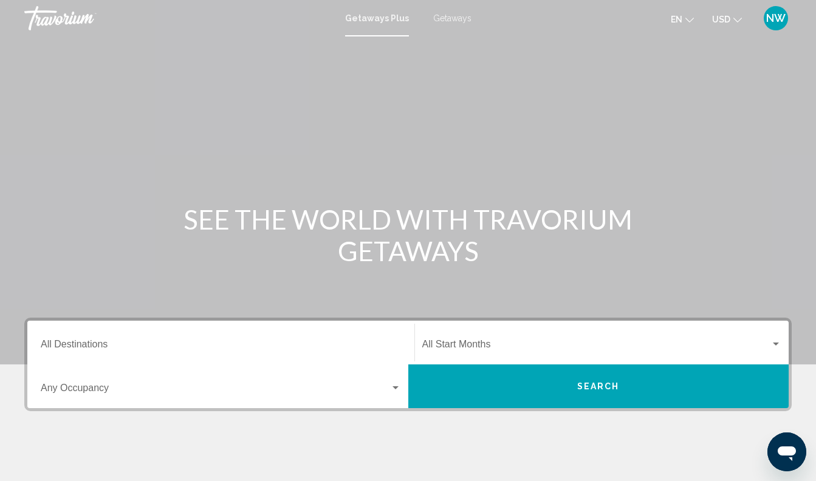
click at [448, 17] on span "Getaways" at bounding box center [452, 18] width 38 height 10
click at [303, 386] on span "Search widget" at bounding box center [216, 390] width 350 height 11
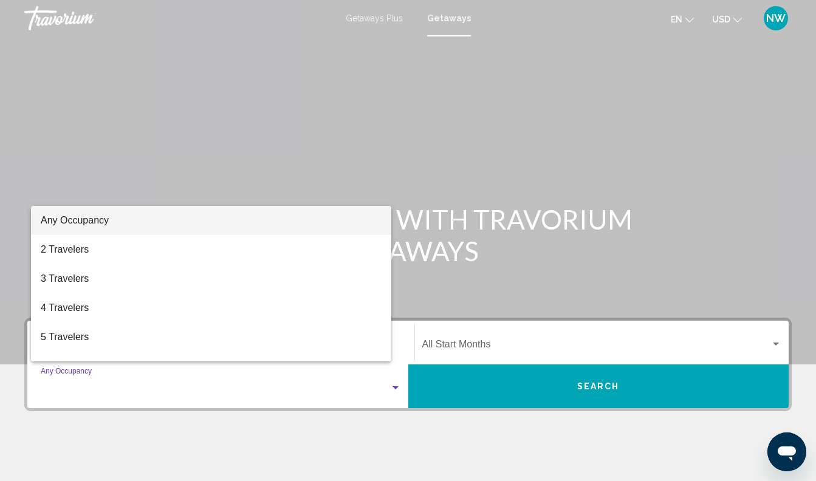
scroll to position [201, 0]
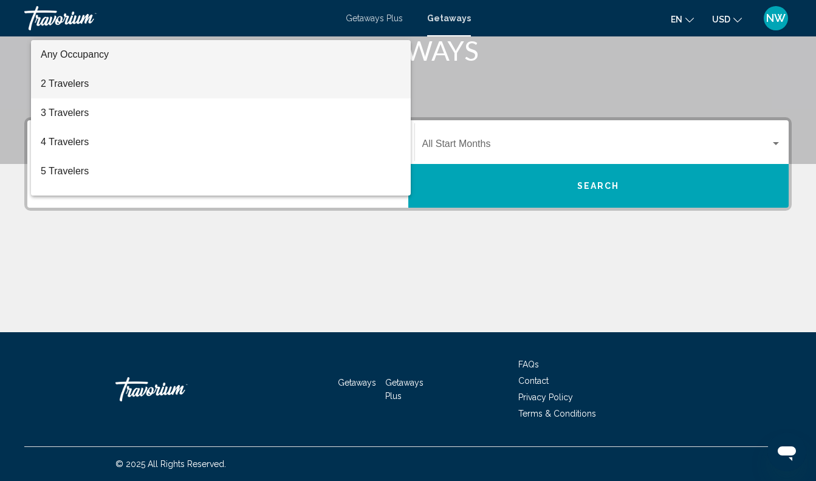
click at [201, 83] on span "2 Travelers" at bounding box center [221, 83] width 360 height 29
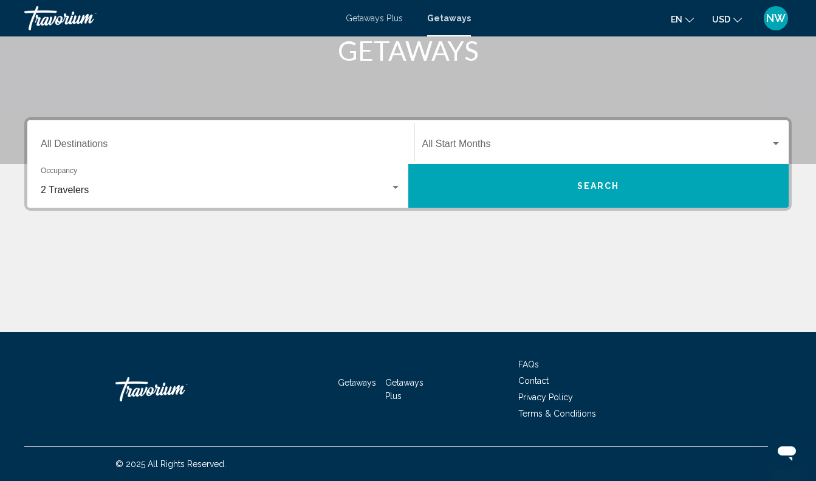
click at [541, 133] on div "Start Month All Start Months" at bounding box center [602, 142] width 360 height 38
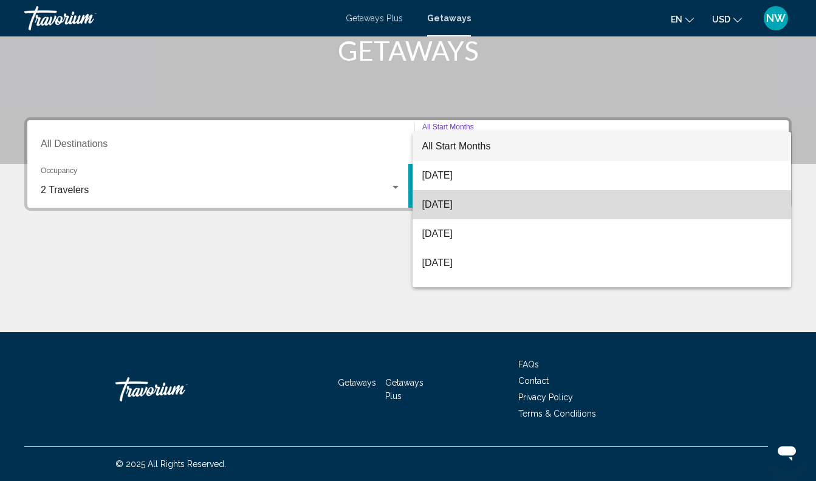
click at [531, 202] on span "[DATE]" at bounding box center [602, 204] width 360 height 29
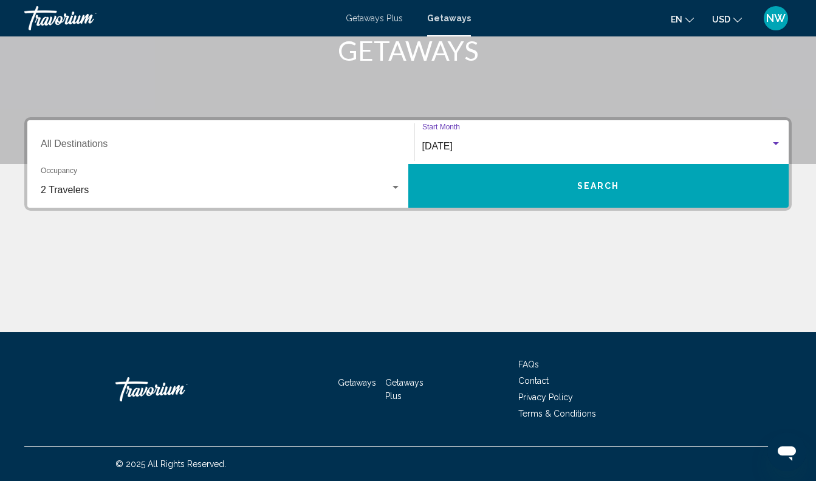
click at [560, 190] on button "Search" at bounding box center [598, 186] width 381 height 44
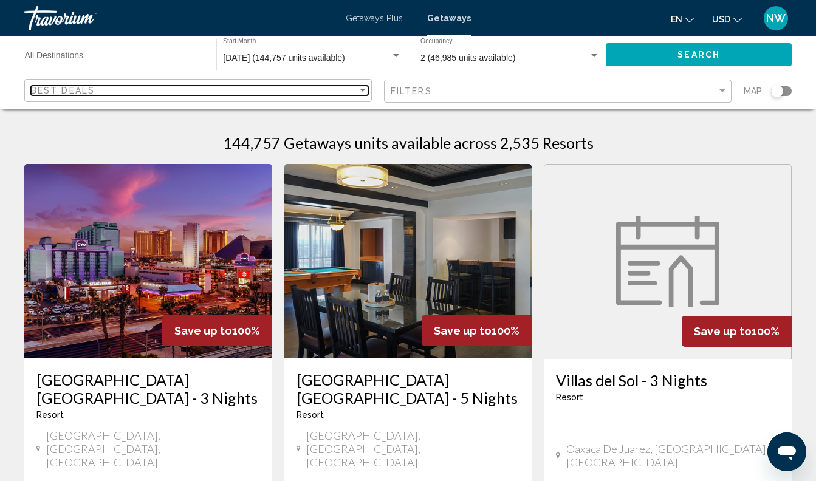
click at [365, 91] on div "Sort by" at bounding box center [363, 90] width 6 height 3
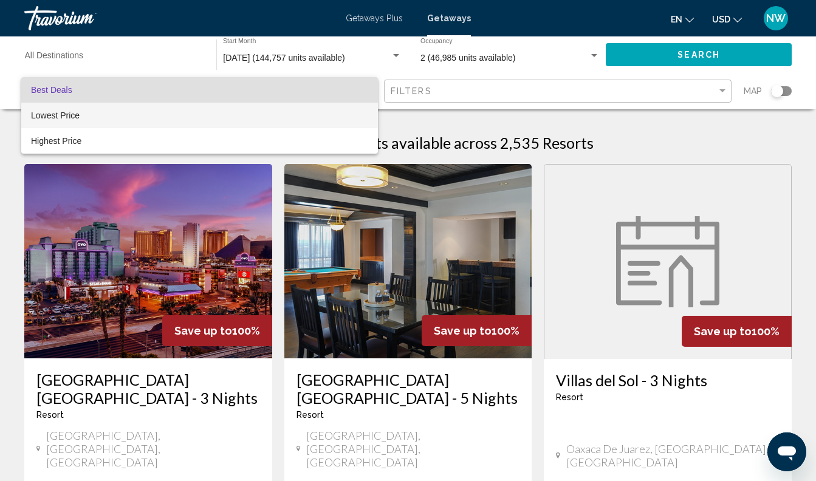
click at [347, 109] on span "Lowest Price" at bounding box center [199, 116] width 337 height 26
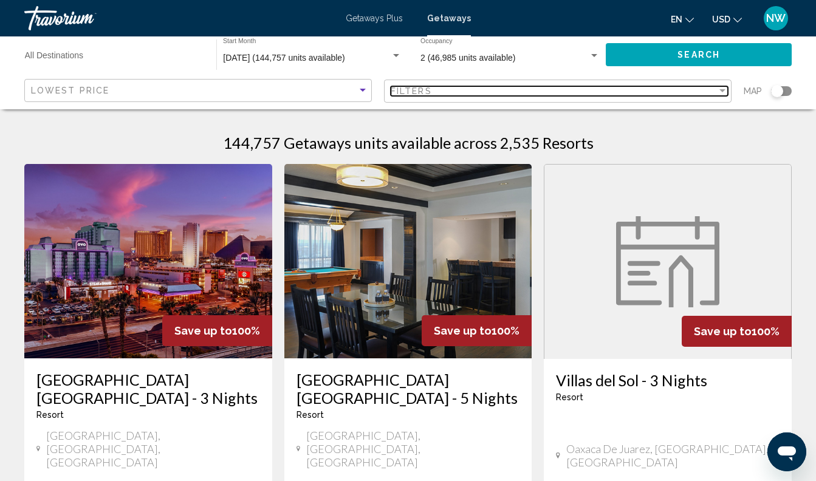
click at [722, 90] on div "Filter" at bounding box center [723, 90] width 6 height 3
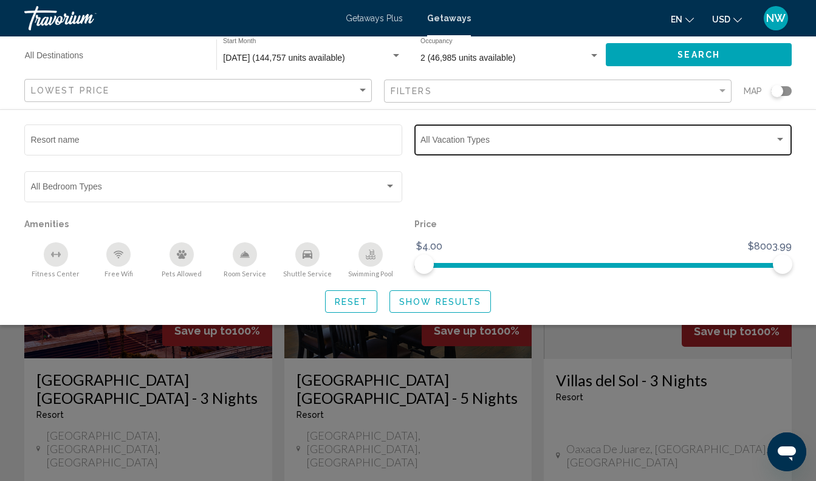
click at [777, 139] on div "Search widget" at bounding box center [780, 140] width 11 height 10
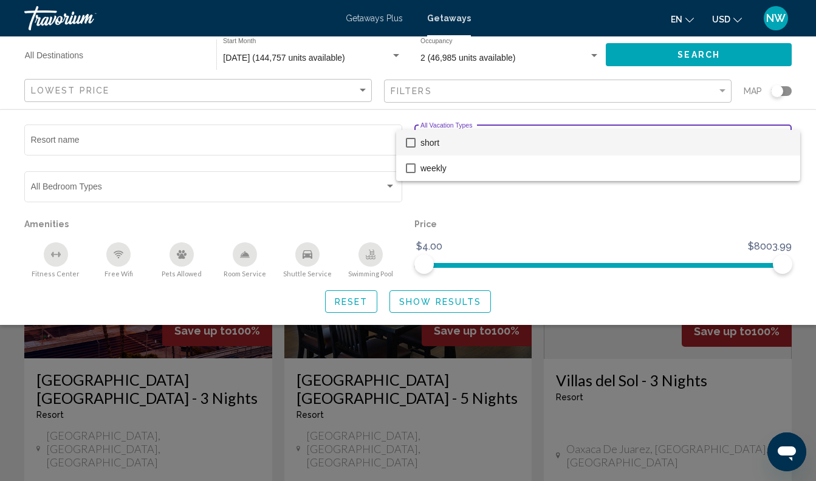
click at [531, 224] on div at bounding box center [408, 240] width 816 height 481
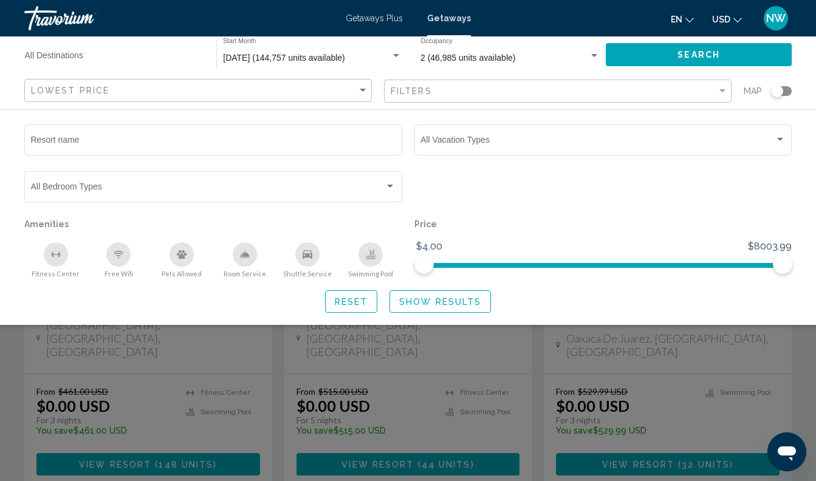
scroll to position [162, 0]
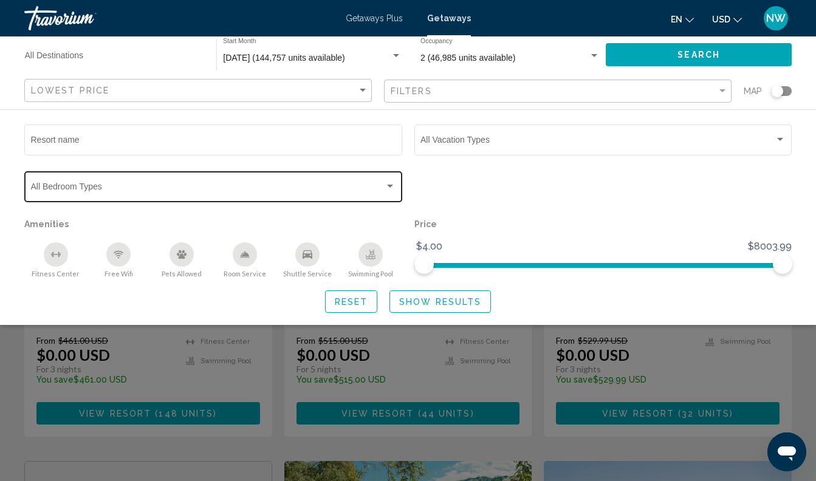
click at [389, 189] on div "Search widget" at bounding box center [390, 187] width 11 height 10
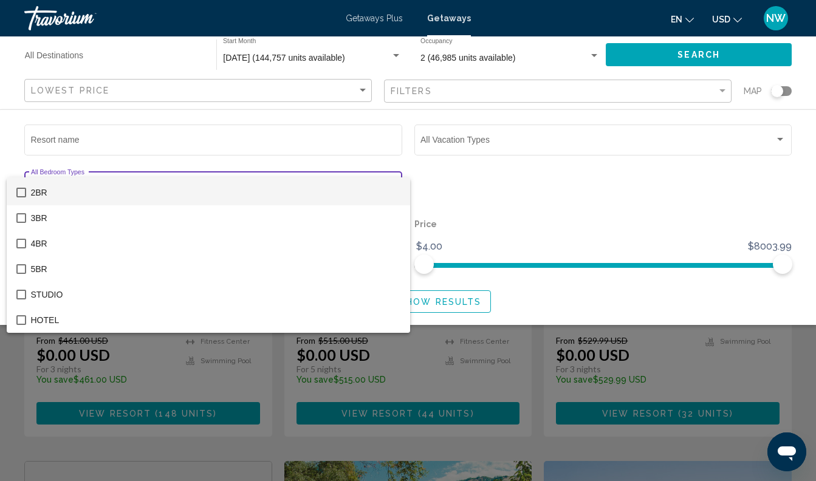
scroll to position [23, 0]
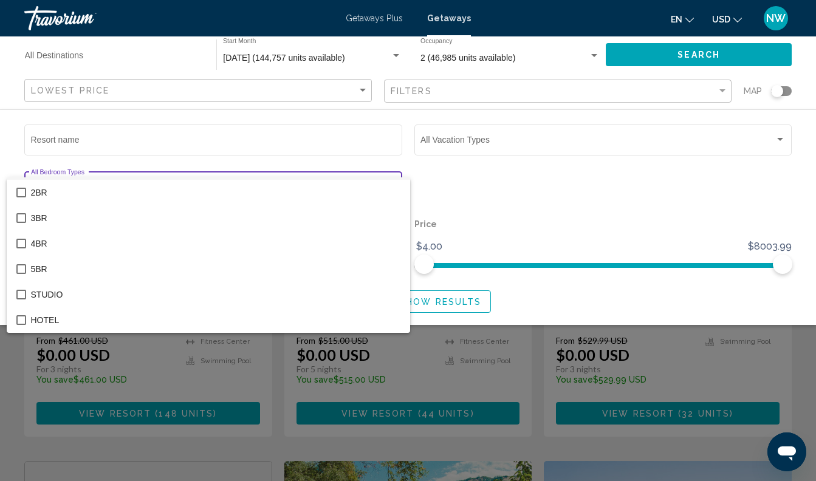
click at [430, 190] on div at bounding box center [408, 240] width 816 height 481
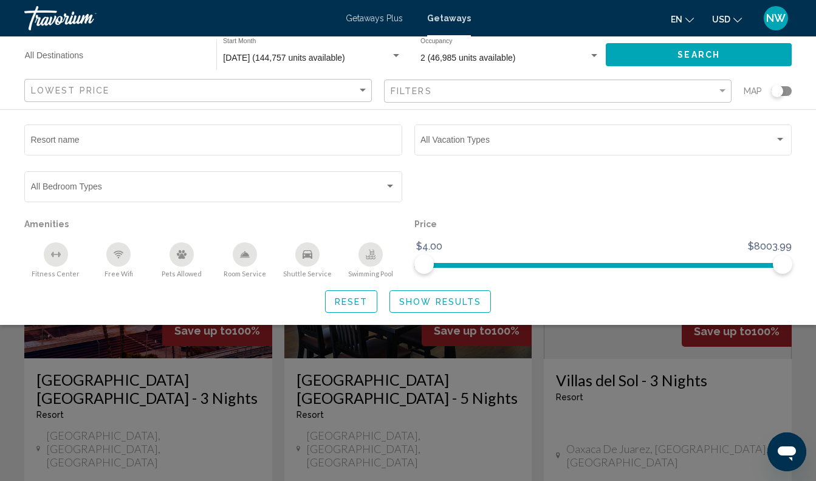
scroll to position [0, 0]
click at [64, 57] on input "Destination All Destinations" at bounding box center [114, 58] width 179 height 10
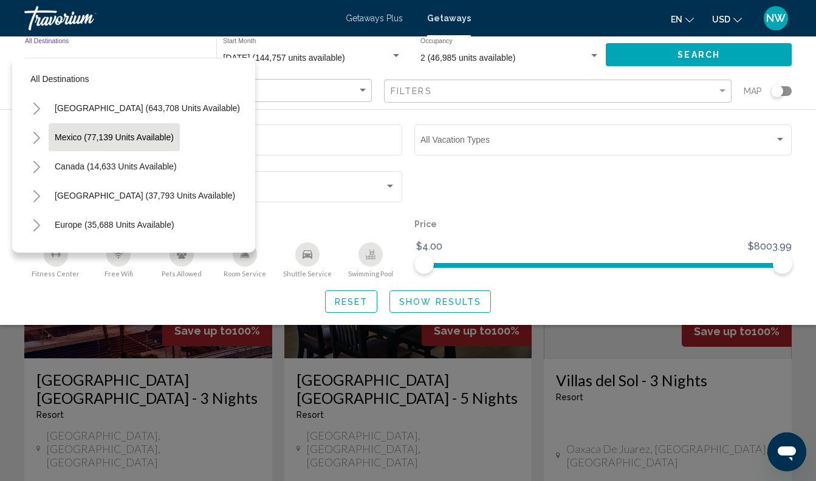
click at [64, 137] on span "Mexico (77,139 units available)" at bounding box center [114, 138] width 119 height 10
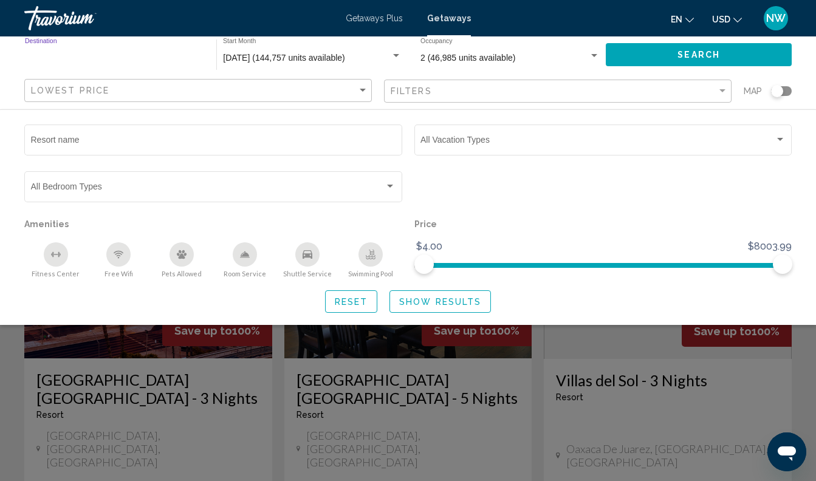
type input "**********"
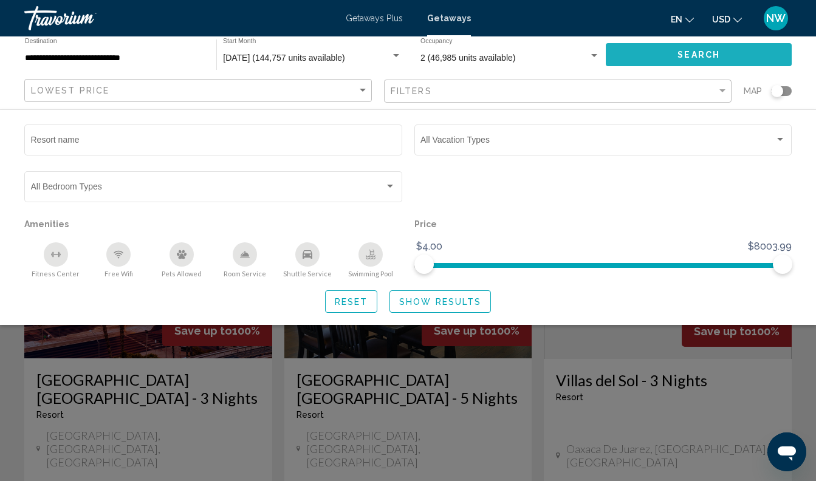
click at [667, 57] on button "Search" at bounding box center [699, 54] width 186 height 22
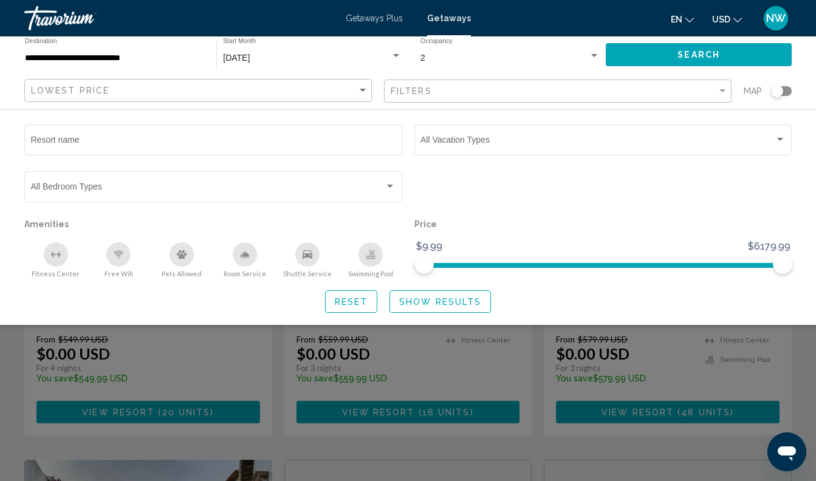
scroll to position [166, 0]
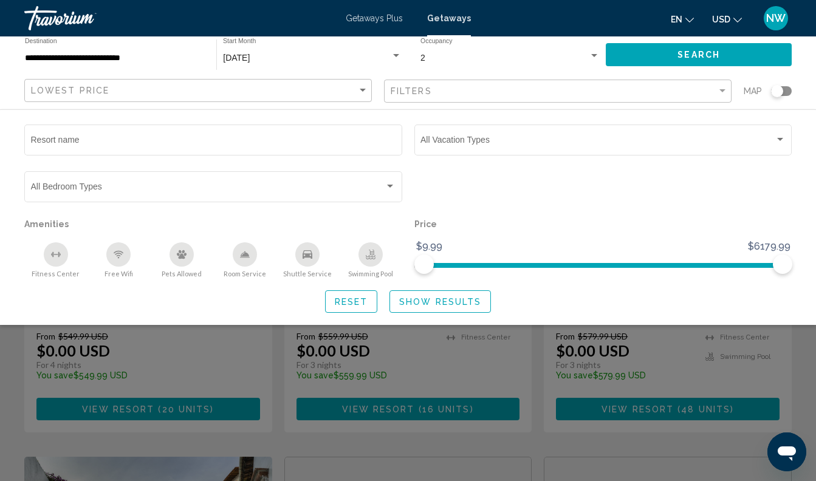
click at [10, 357] on div "Search widget" at bounding box center [408, 331] width 816 height 299
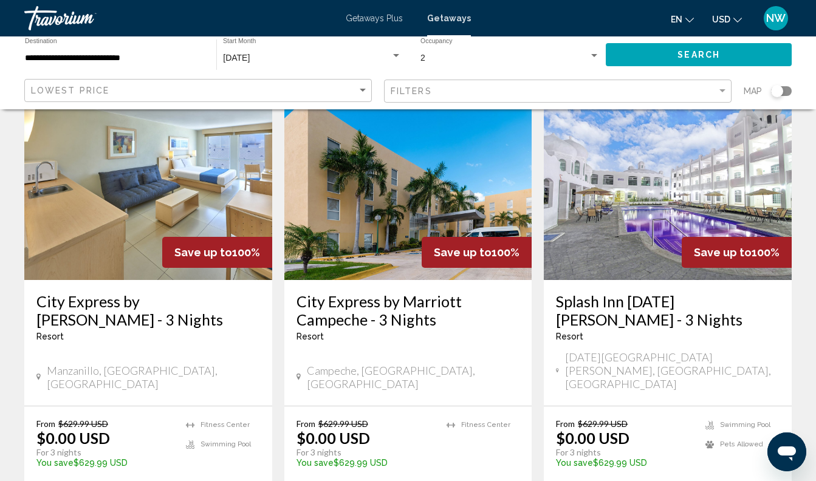
scroll to position [1460, 0]
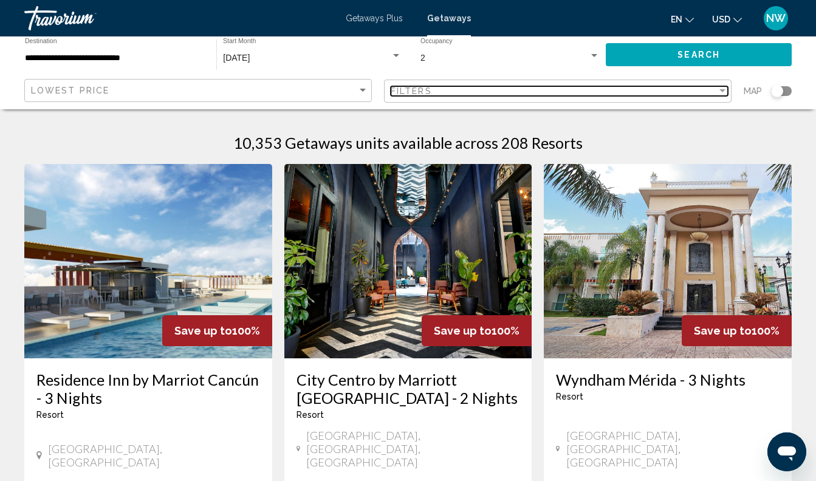
click at [718, 92] on div "Filter" at bounding box center [722, 91] width 11 height 10
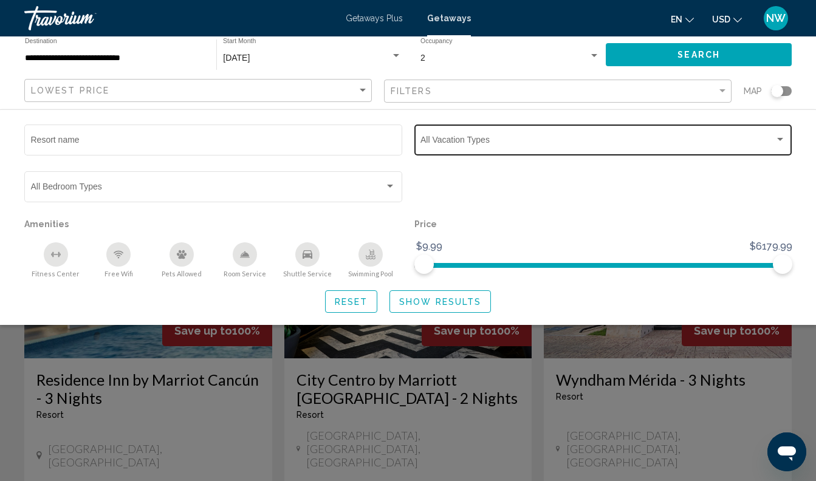
click at [646, 137] on div "Vacation Types All Vacation Types" at bounding box center [603, 138] width 365 height 33
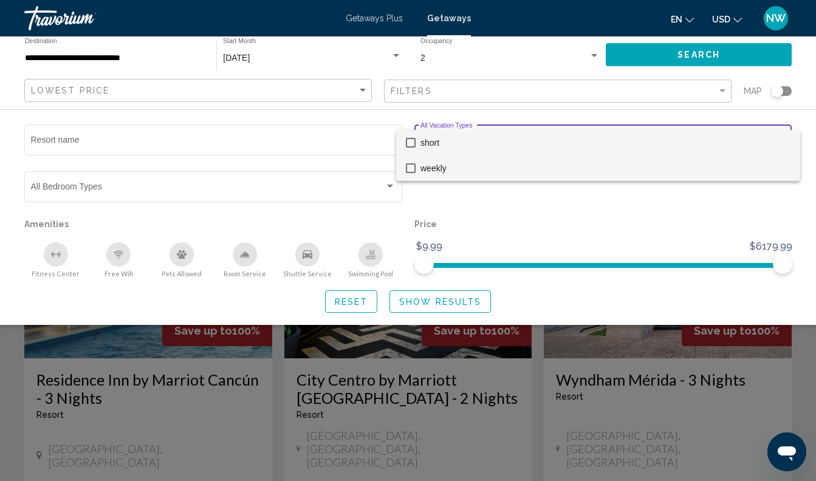
click at [412, 169] on mat-pseudo-checkbox at bounding box center [411, 169] width 10 height 10
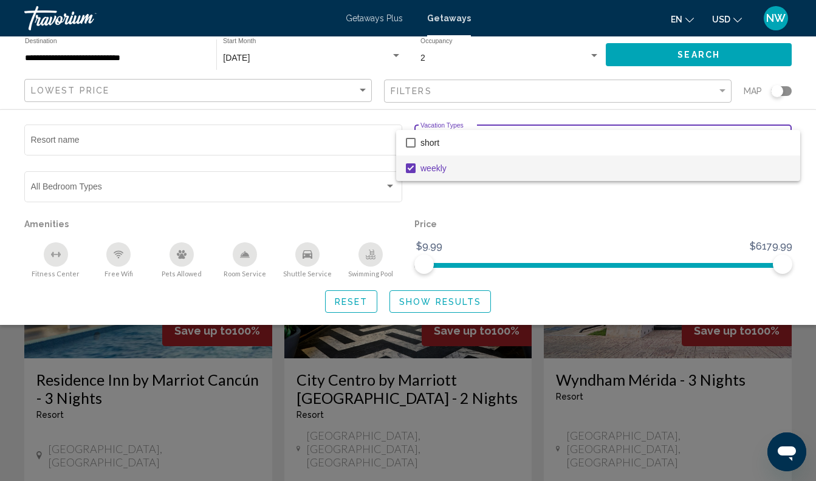
click at [409, 167] on mat-pseudo-checkbox at bounding box center [411, 169] width 10 height 10
click at [520, 233] on div at bounding box center [408, 240] width 816 height 481
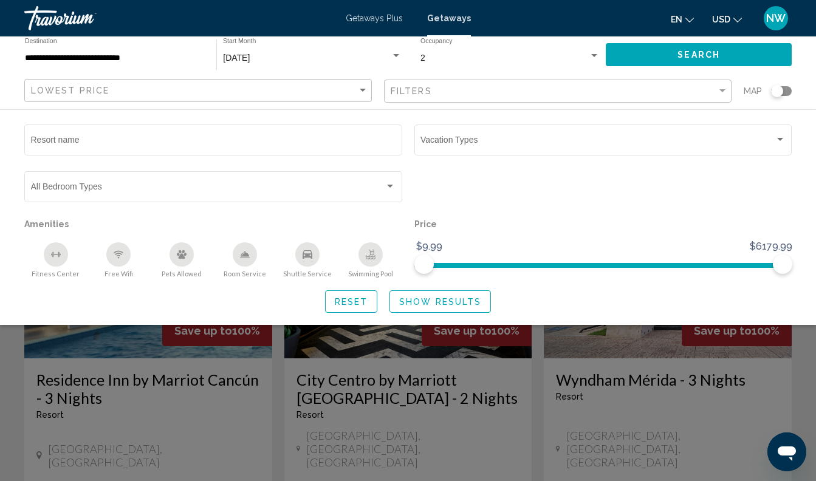
click at [536, 291] on div "Resort name Vacation Types All Vacation Types Bedroom Types All Bedroom Types A…" at bounding box center [408, 217] width 816 height 191
click at [435, 311] on button "Show Results" at bounding box center [441, 302] width 102 height 22
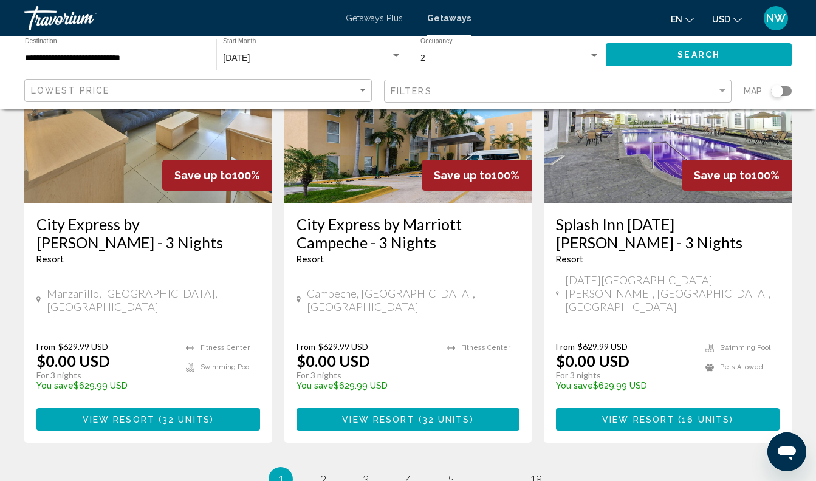
scroll to position [1523, 0]
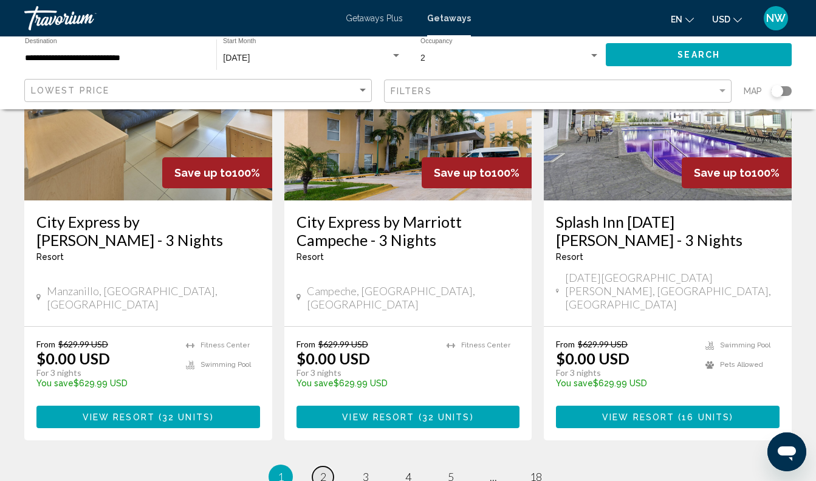
click at [320, 470] on span "2" at bounding box center [323, 476] width 6 height 13
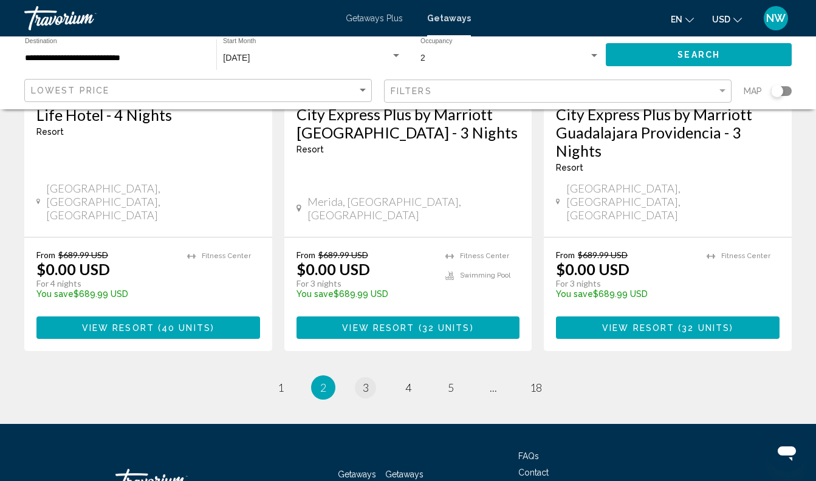
scroll to position [1647, 0]
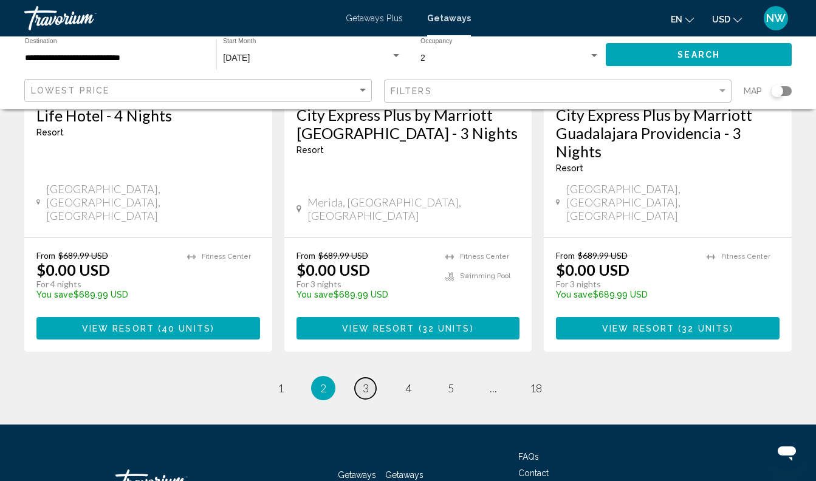
click at [365, 382] on span "3" at bounding box center [366, 388] width 6 height 13
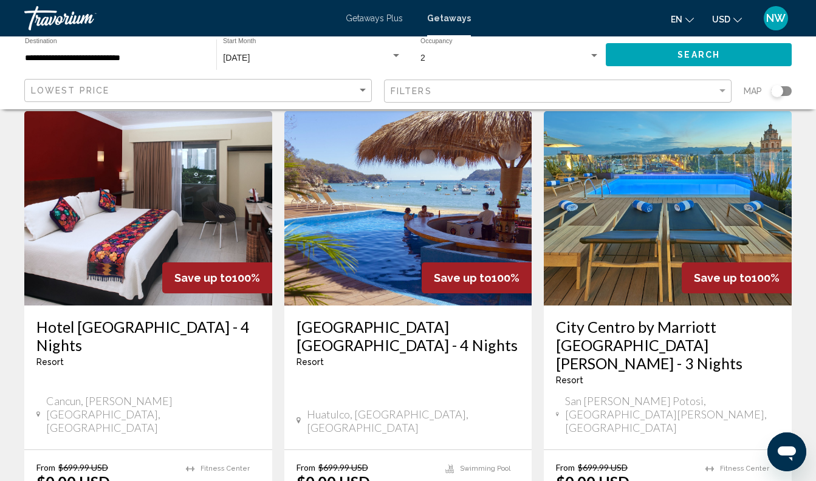
scroll to position [58, 0]
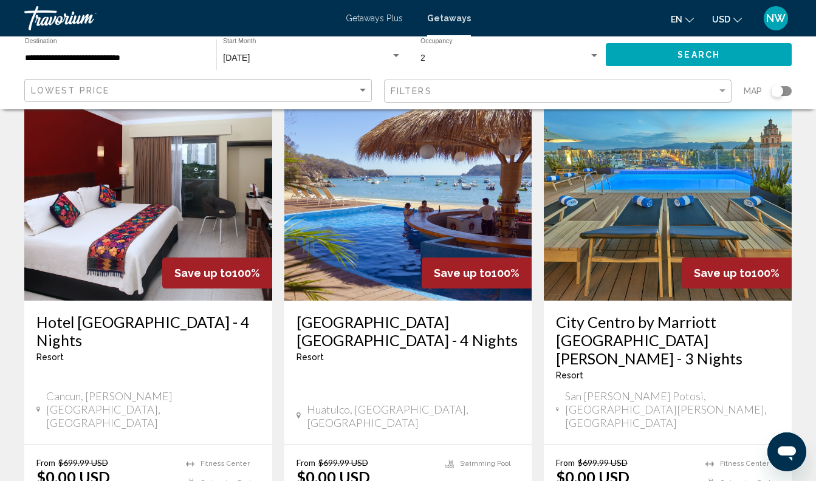
click at [199, 313] on h3 "Hotel [GEOGRAPHIC_DATA] - 4 Nights" at bounding box center [148, 331] width 224 height 36
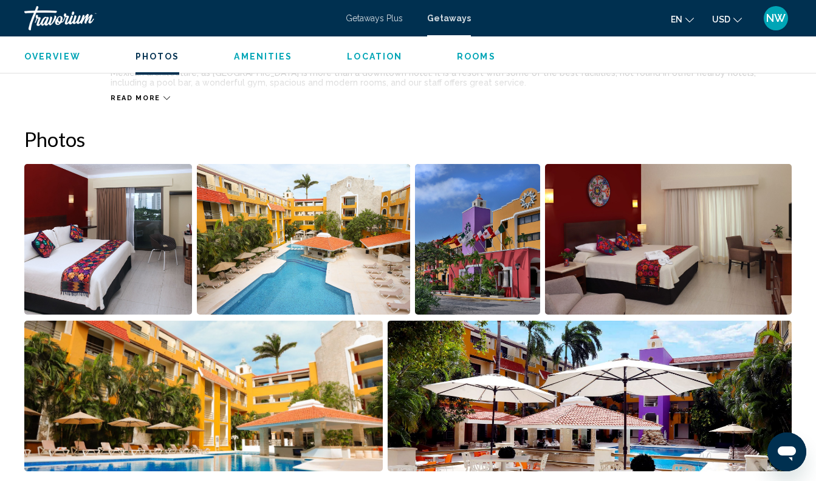
scroll to position [639, 0]
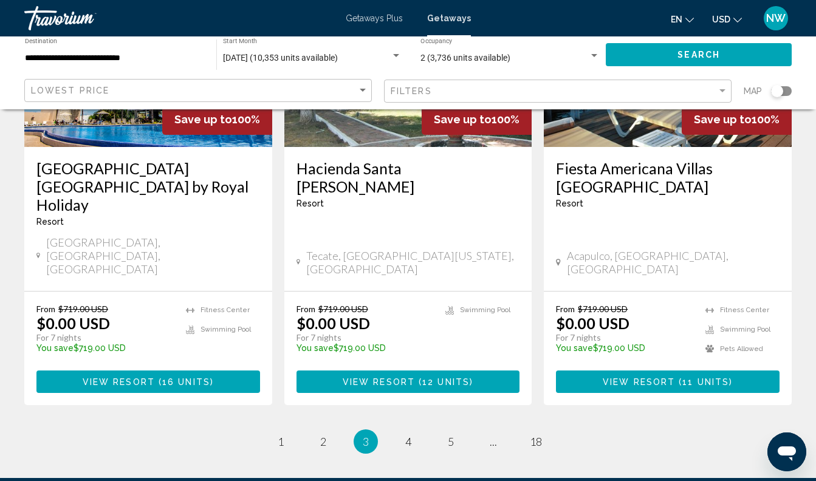
scroll to position [1593, 0]
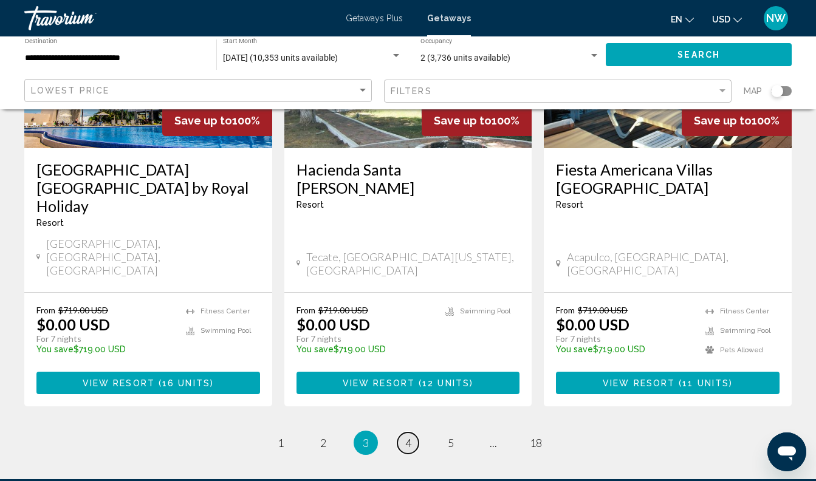
click at [408, 436] on span "4" at bounding box center [408, 442] width 6 height 13
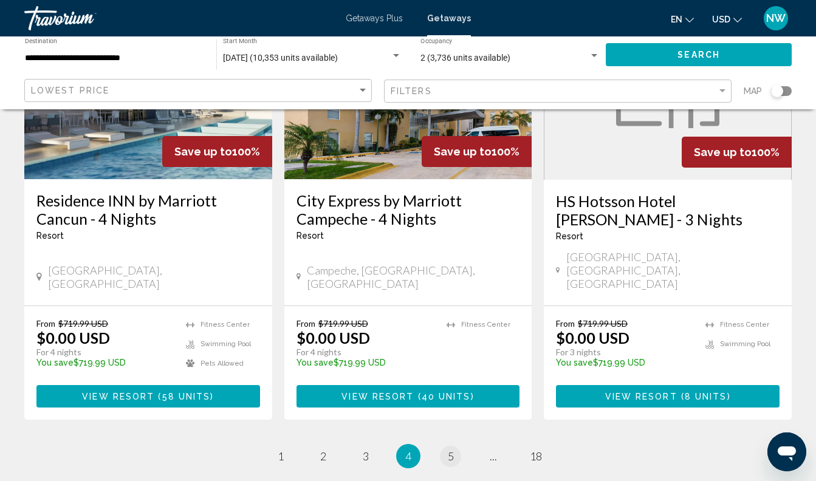
scroll to position [1579, 0]
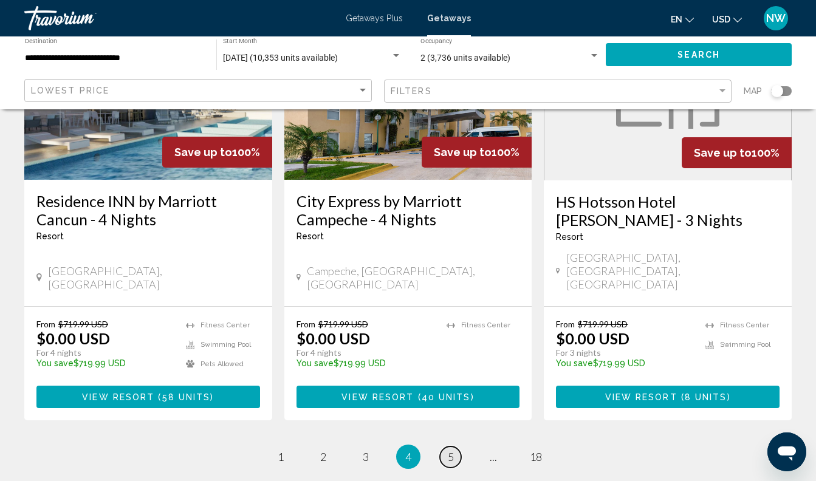
click at [448, 450] on span "5" at bounding box center [451, 456] width 6 height 13
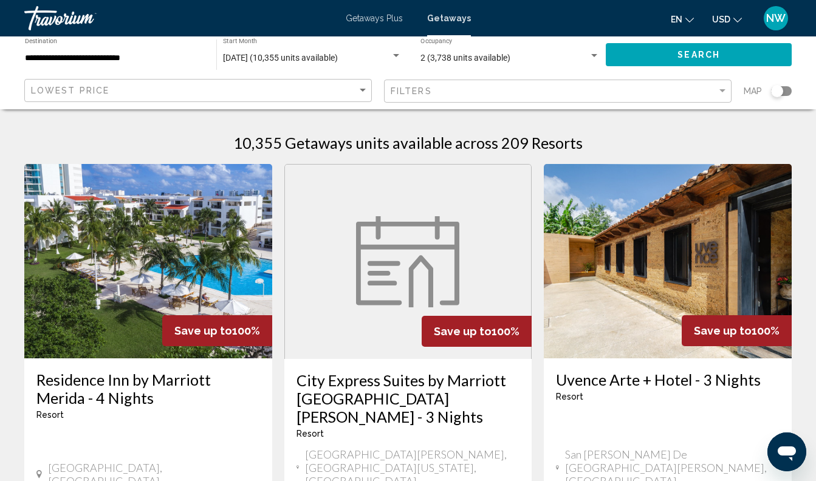
click at [467, 85] on div "Filters" at bounding box center [559, 91] width 337 height 22
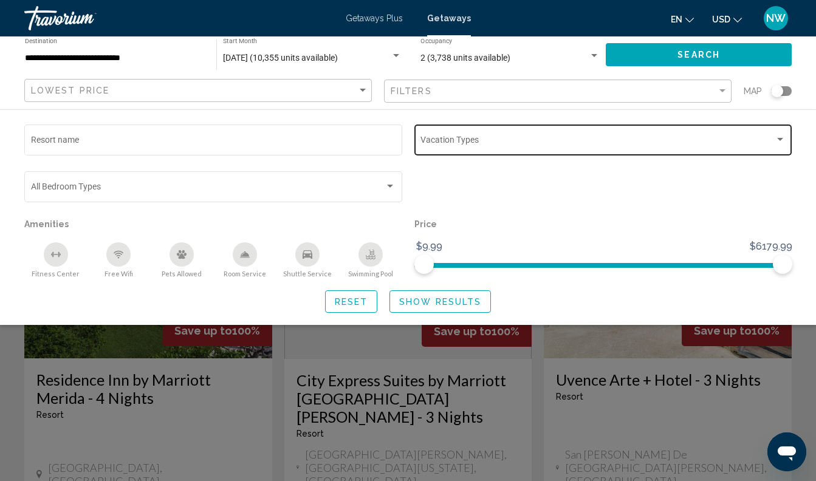
click at [458, 139] on span "Search widget" at bounding box center [598, 142] width 354 height 10
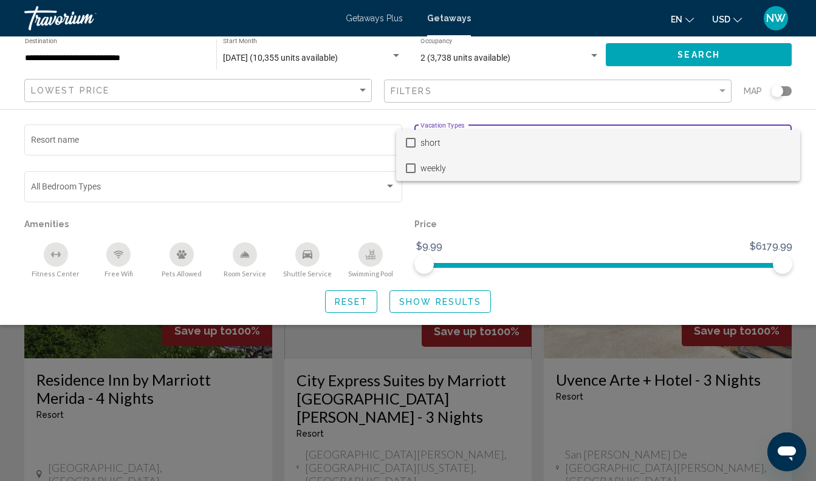
click at [411, 167] on mat-pseudo-checkbox at bounding box center [411, 169] width 10 height 10
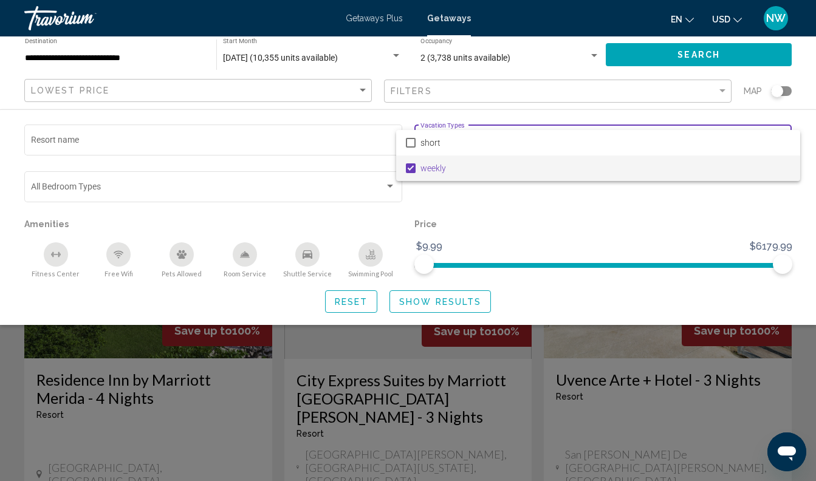
click at [352, 308] on div at bounding box center [408, 240] width 816 height 481
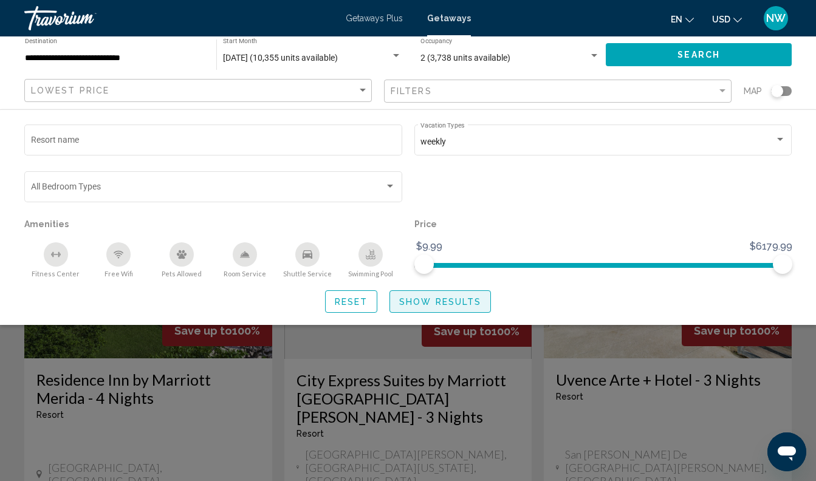
click at [466, 306] on span "Show Results" at bounding box center [440, 302] width 82 height 10
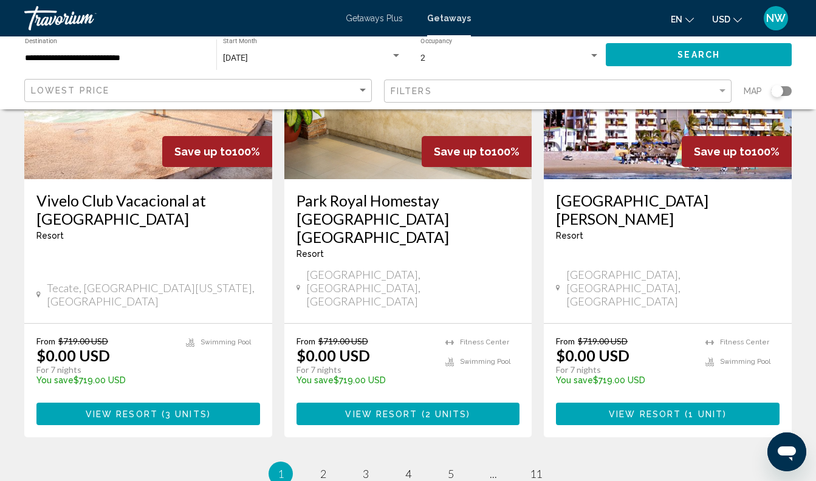
scroll to position [1574, 0]
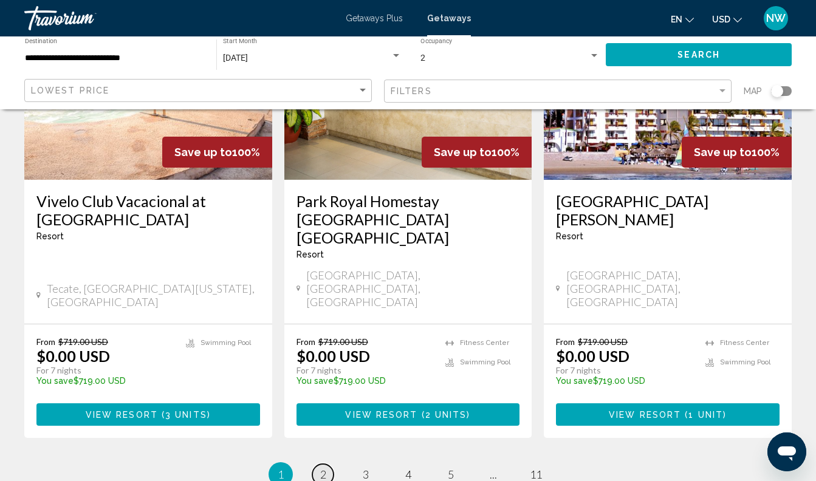
click at [319, 464] on link "page 2" at bounding box center [322, 474] width 21 height 21
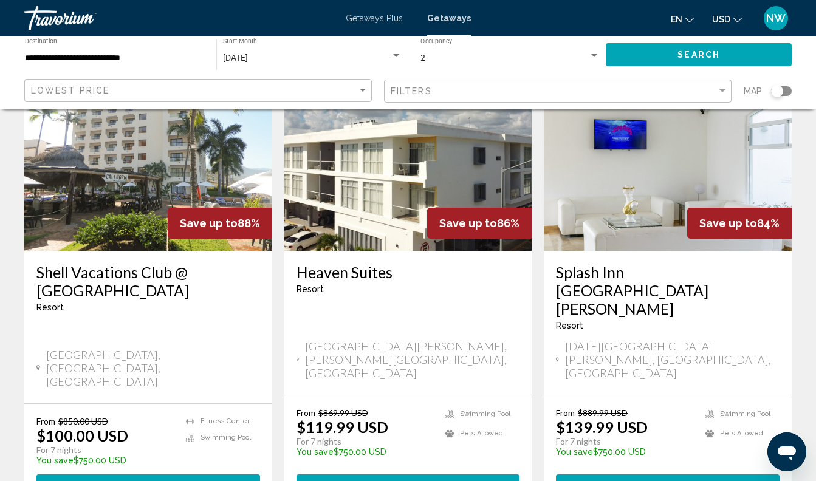
scroll to position [1486, 0]
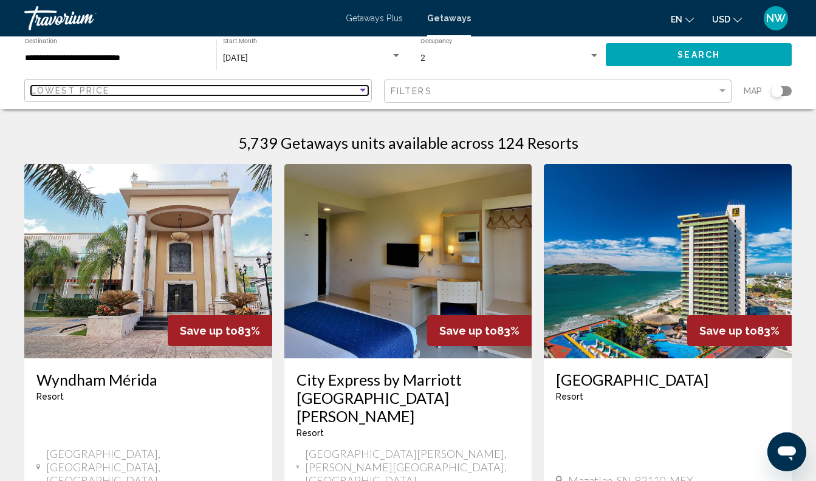
click at [248, 90] on div "Lowest Price" at bounding box center [194, 91] width 326 height 10
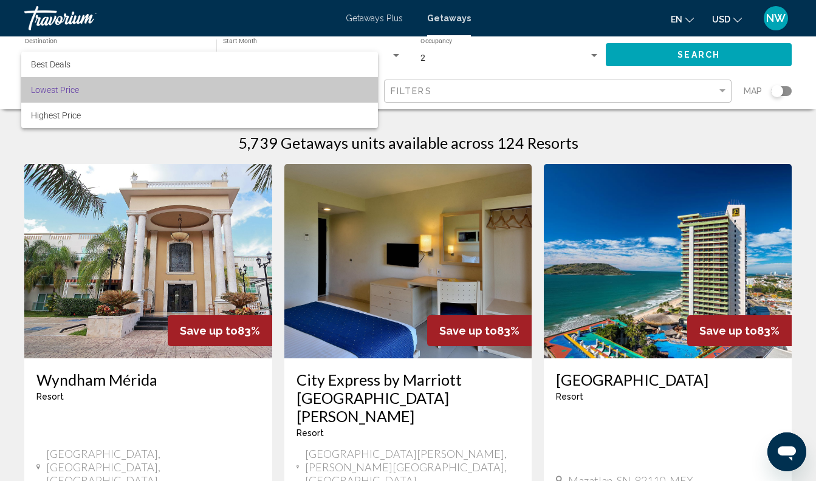
click at [248, 90] on span "Lowest Price" at bounding box center [199, 90] width 337 height 26
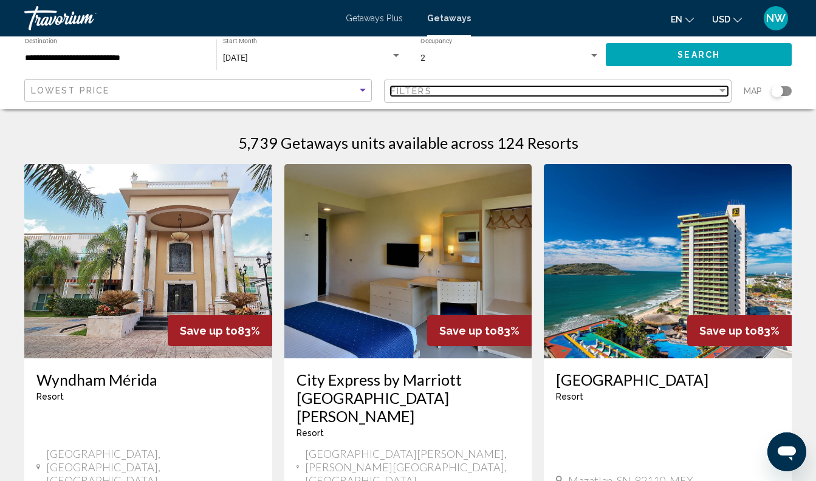
click at [457, 87] on div "Filters" at bounding box center [554, 91] width 326 height 10
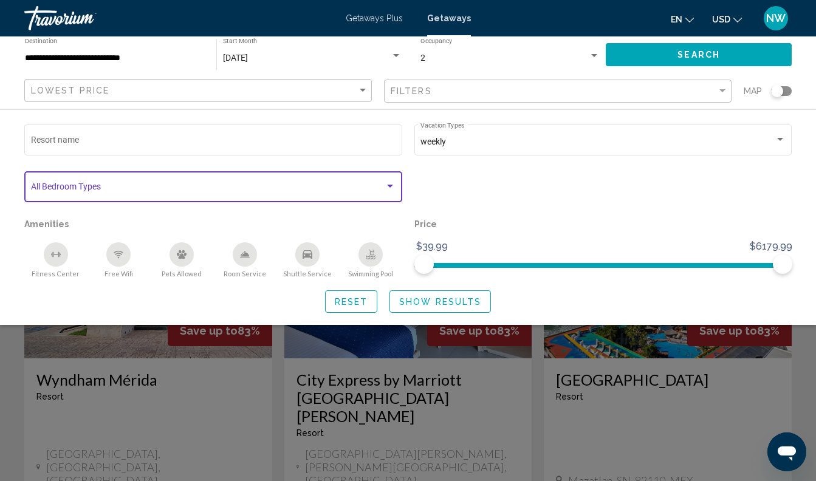
click at [388, 184] on div "Search widget" at bounding box center [390, 187] width 11 height 10
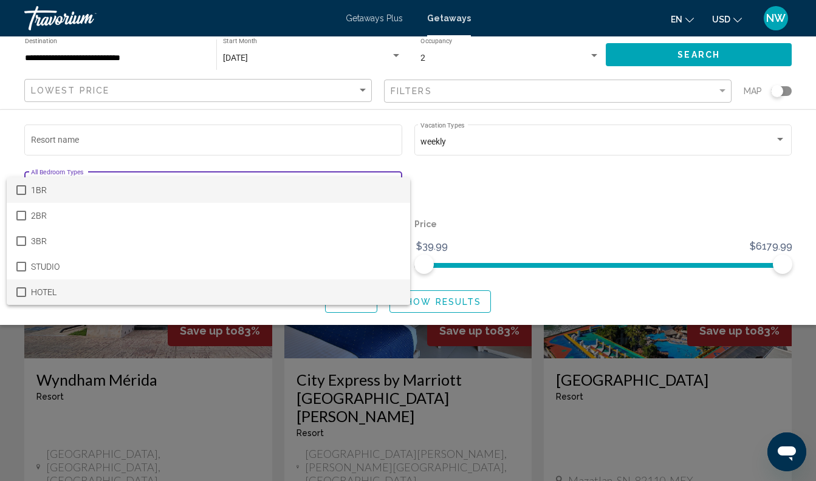
click at [22, 293] on mat-pseudo-checkbox at bounding box center [21, 293] width 10 height 10
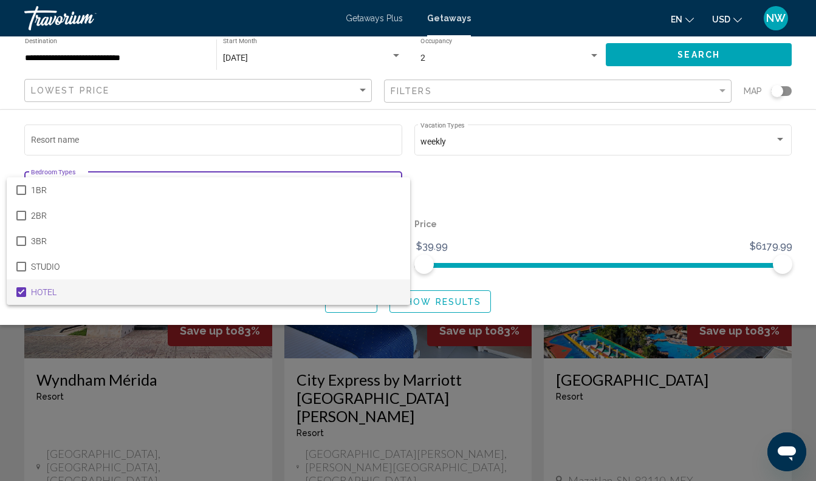
click at [541, 307] on div at bounding box center [408, 240] width 816 height 481
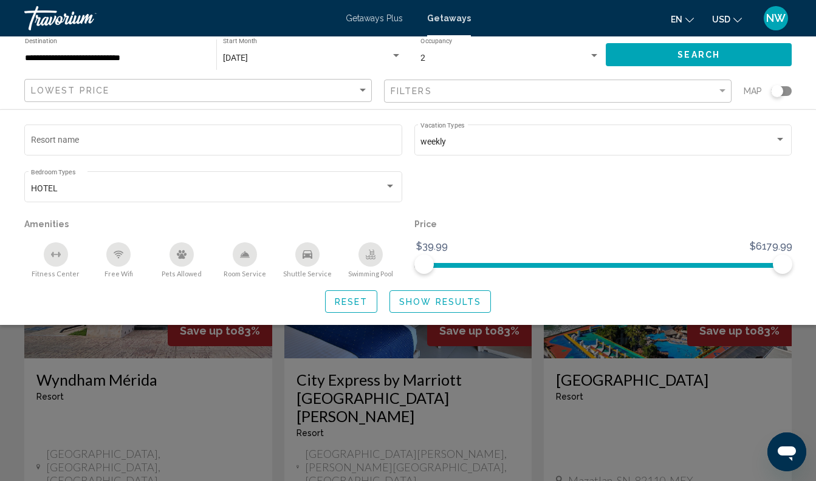
click at [480, 306] on span "Show Results" at bounding box center [440, 302] width 82 height 10
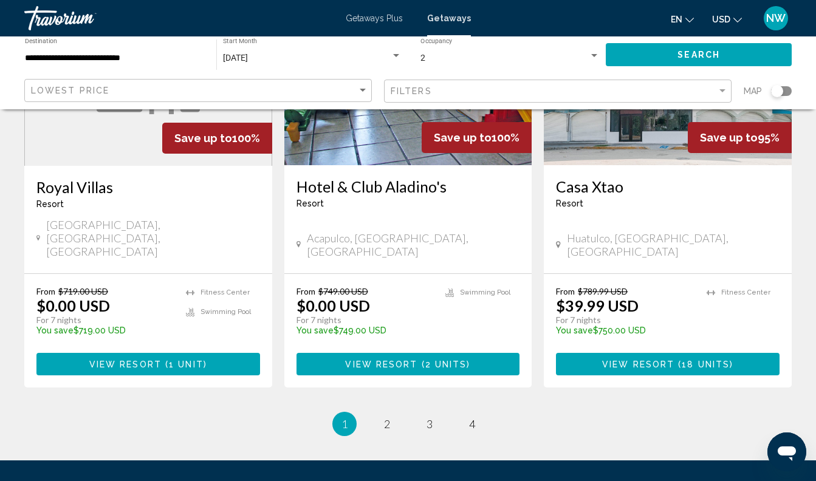
scroll to position [1575, 0]
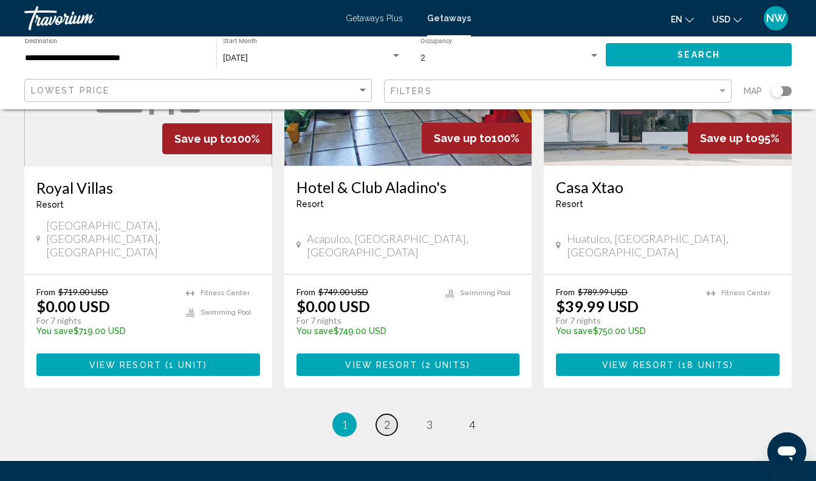
click at [390, 415] on link "page 2" at bounding box center [386, 425] width 21 height 21
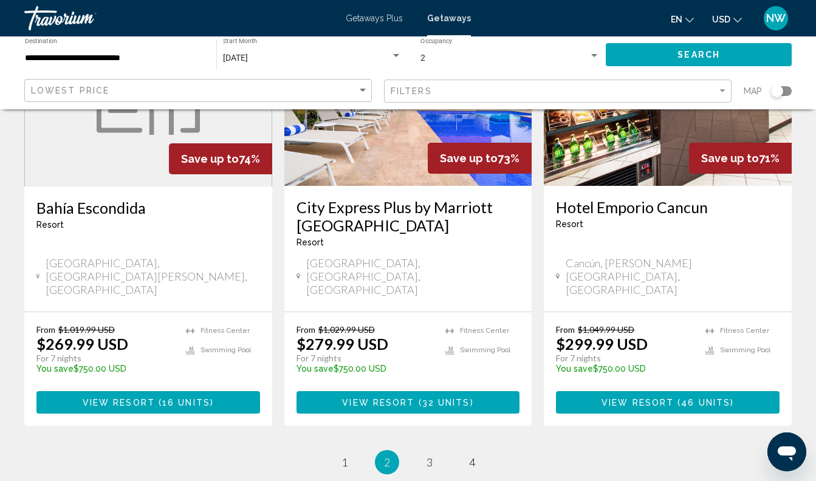
scroll to position [1574, 0]
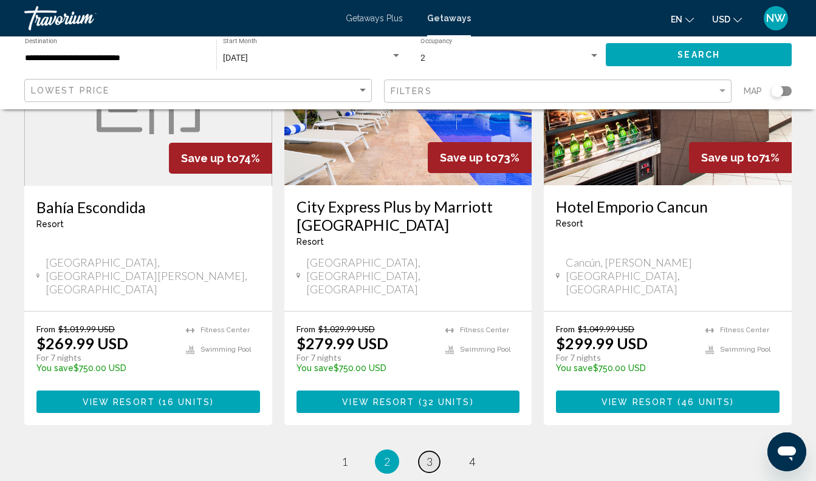
click at [427, 455] on span "3" at bounding box center [430, 461] width 6 height 13
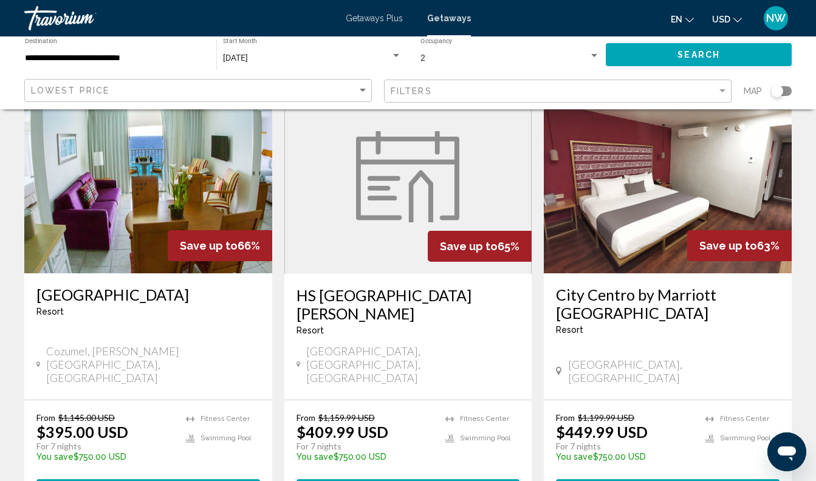
scroll to position [1483, 0]
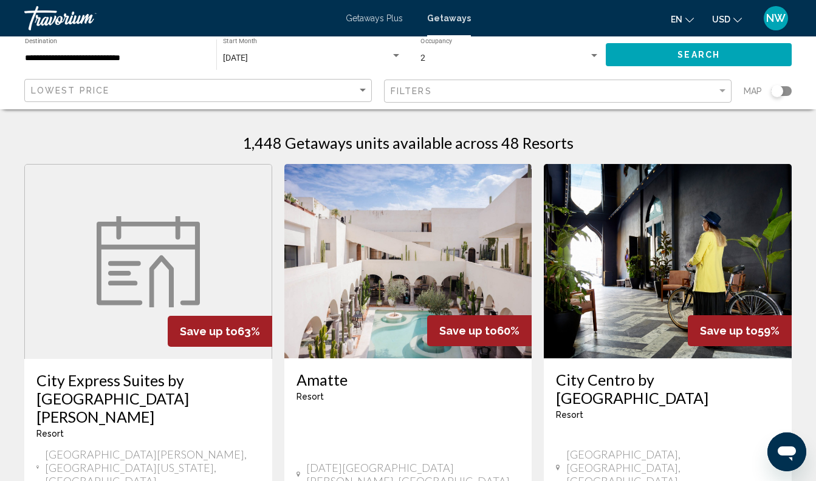
click at [430, 83] on div "Filters" at bounding box center [559, 91] width 337 height 22
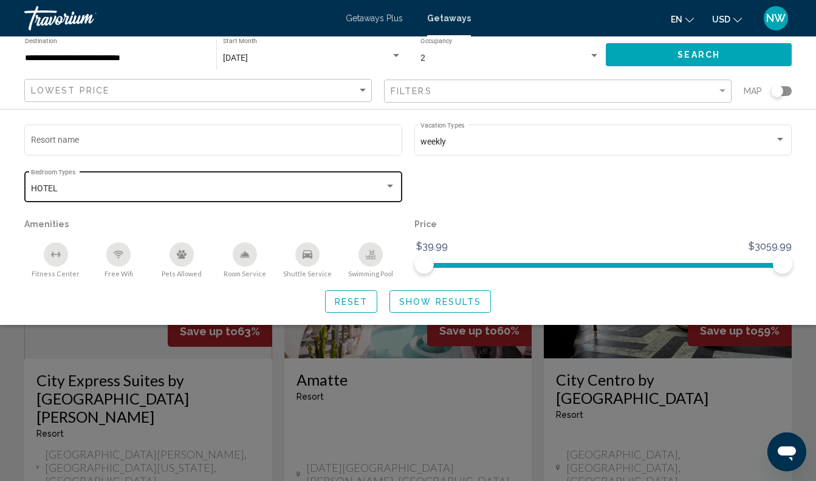
click at [227, 182] on div "HOTEL Bedroom Types All Bedroom Types" at bounding box center [213, 185] width 365 height 33
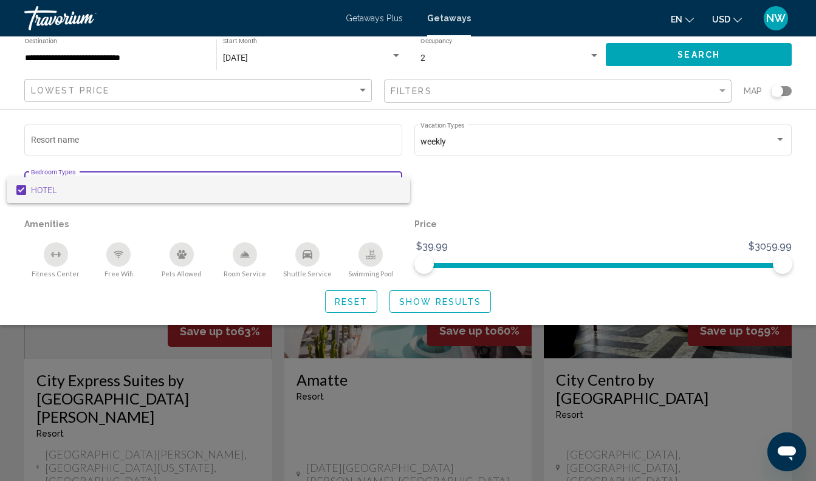
click at [21, 190] on mat-pseudo-checkbox at bounding box center [21, 190] width 10 height 10
click at [427, 309] on div at bounding box center [408, 240] width 816 height 481
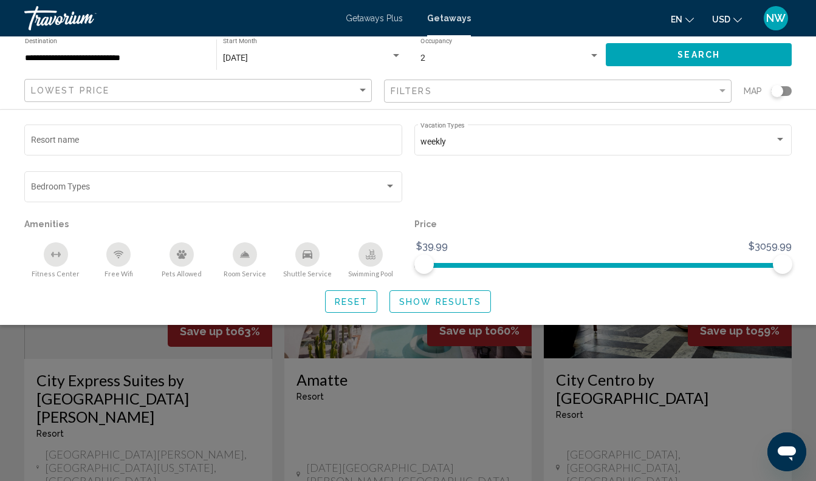
click at [426, 305] on span "Show Results" at bounding box center [440, 302] width 82 height 10
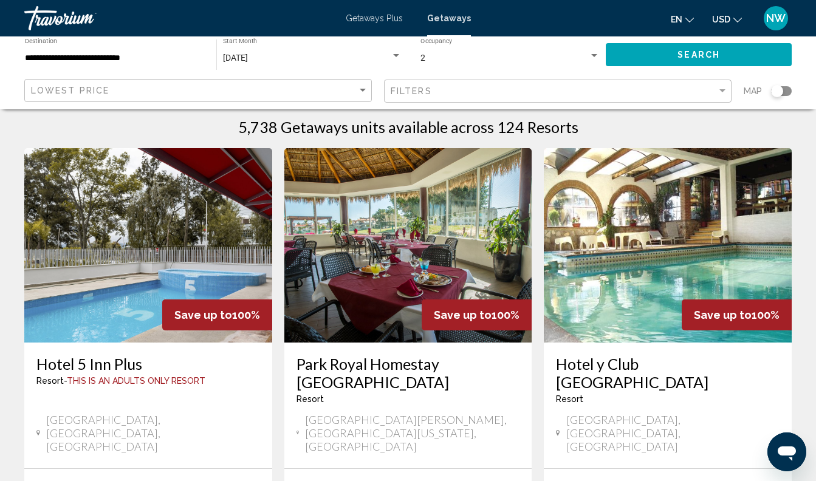
scroll to position [10, 0]
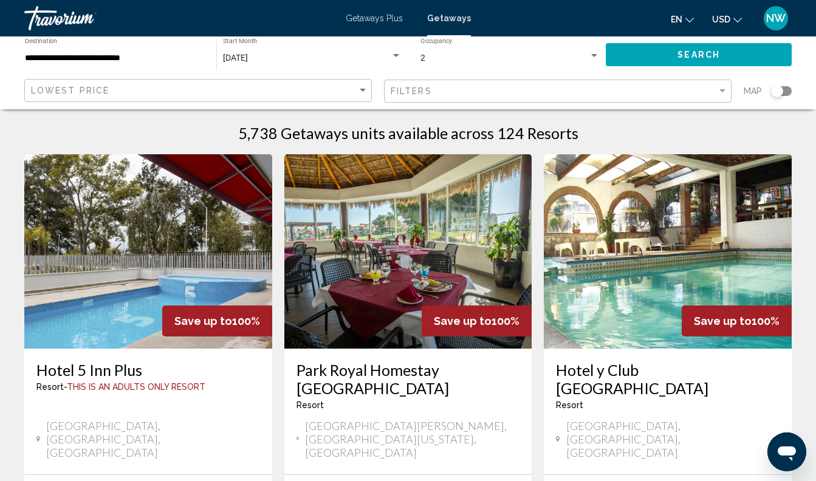
click at [635, 361] on h3 "Hotel y Club [GEOGRAPHIC_DATA]" at bounding box center [668, 379] width 224 height 36
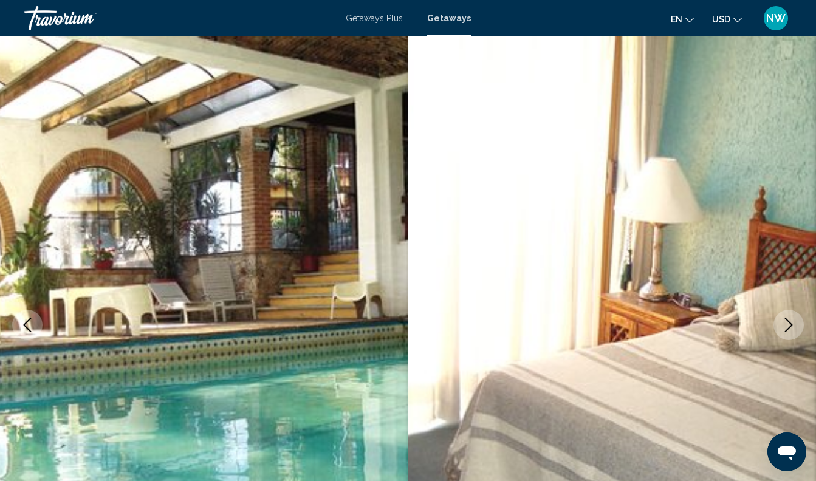
click at [795, 327] on icon "Next image" at bounding box center [789, 325] width 15 height 15
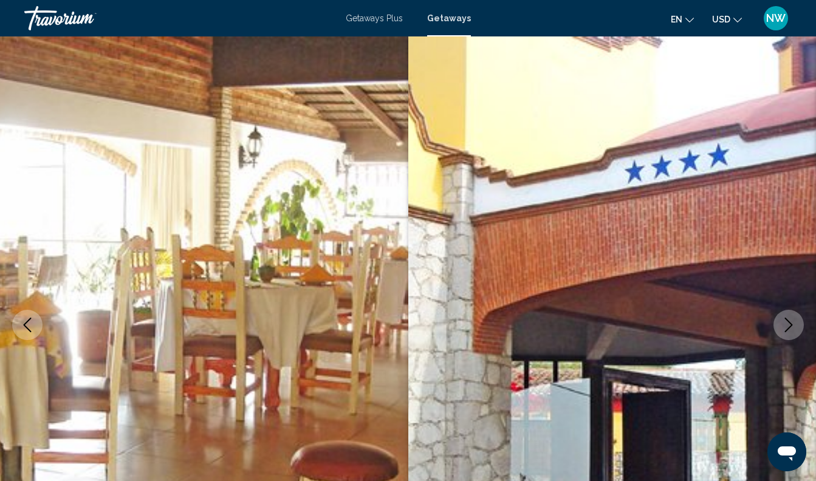
click at [795, 327] on icon "Next image" at bounding box center [789, 325] width 15 height 15
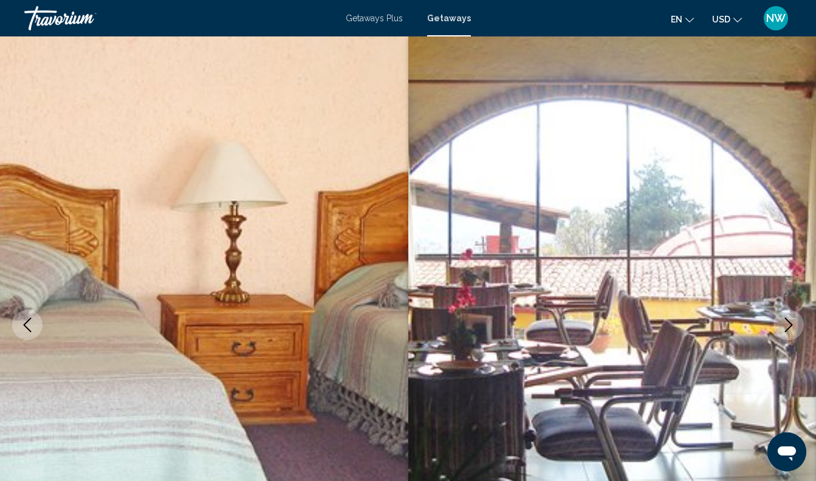
click at [795, 327] on icon "Next image" at bounding box center [789, 325] width 15 height 15
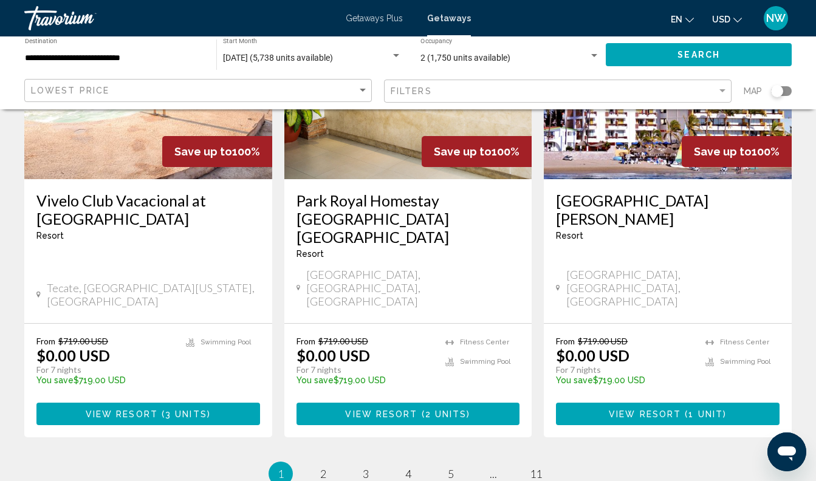
scroll to position [1574, 0]
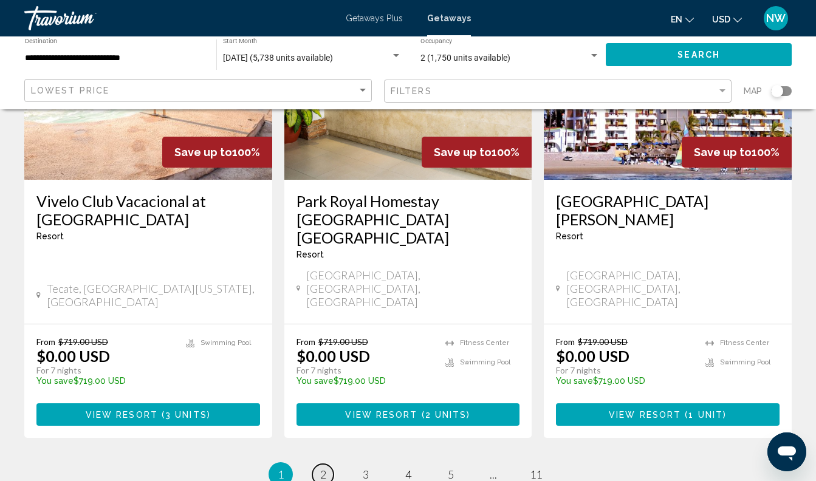
click at [320, 468] on span "2" at bounding box center [323, 474] width 6 height 13
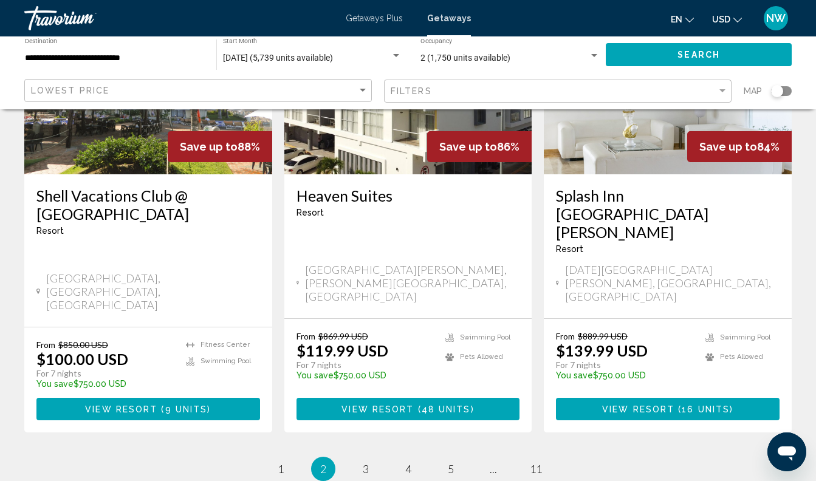
scroll to position [1561, 0]
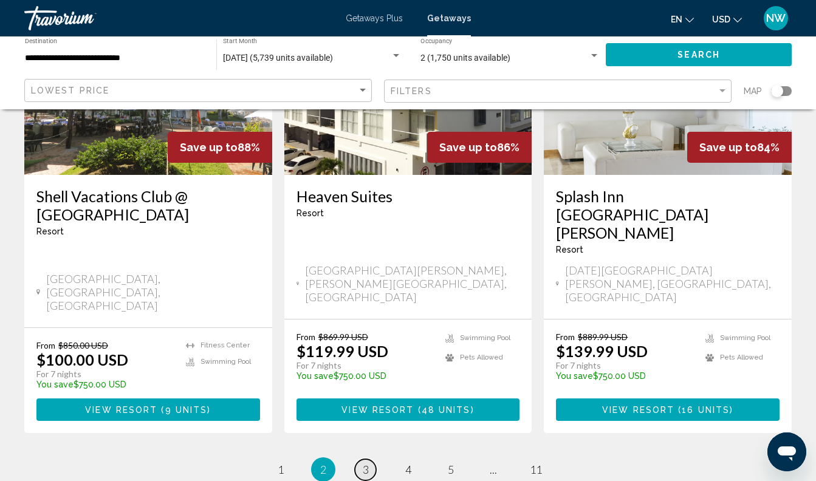
click at [363, 463] on span "3" at bounding box center [366, 469] width 6 height 13
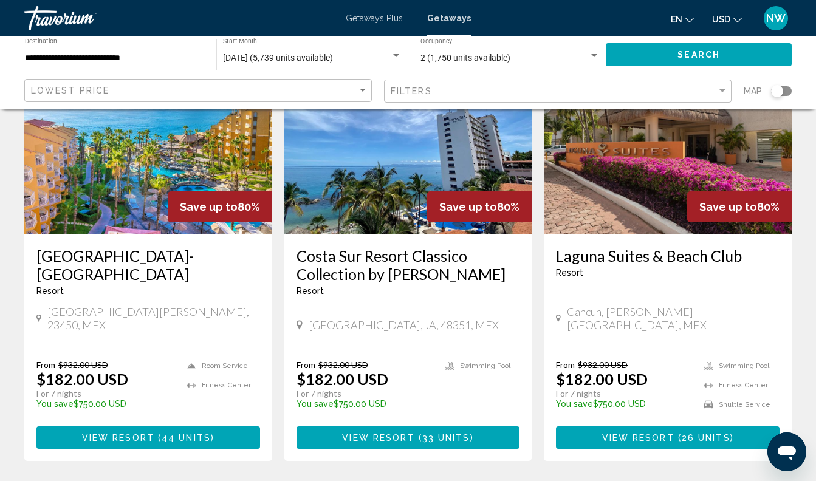
scroll to position [1480, 0]
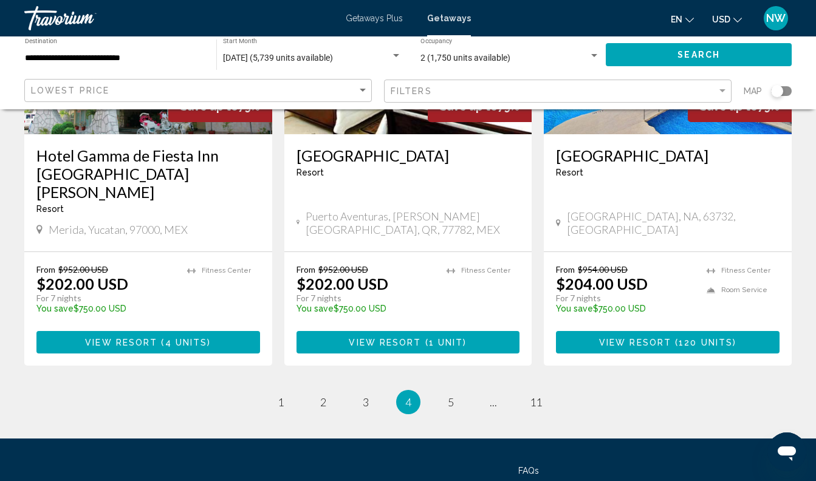
scroll to position [1579, 0]
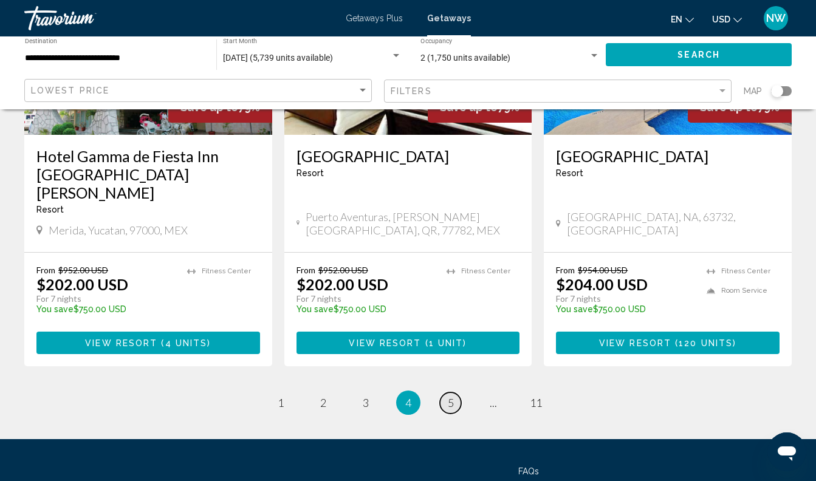
click at [449, 396] on span "5" at bounding box center [451, 402] width 6 height 13
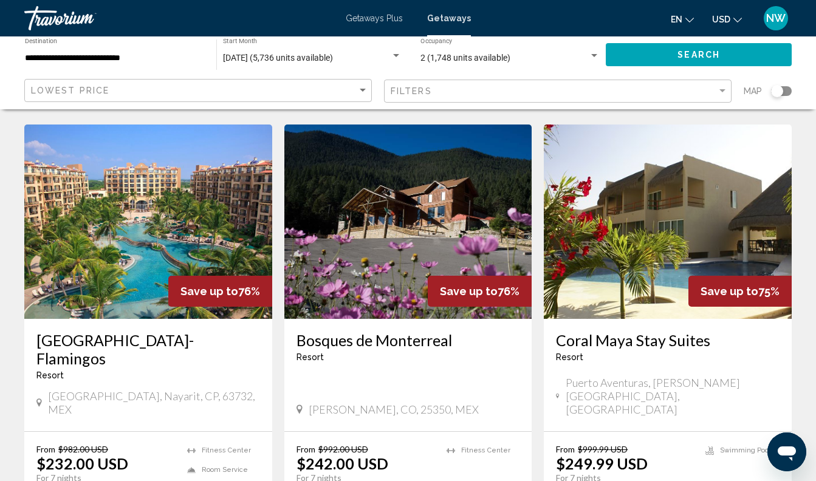
scroll to position [1429, 0]
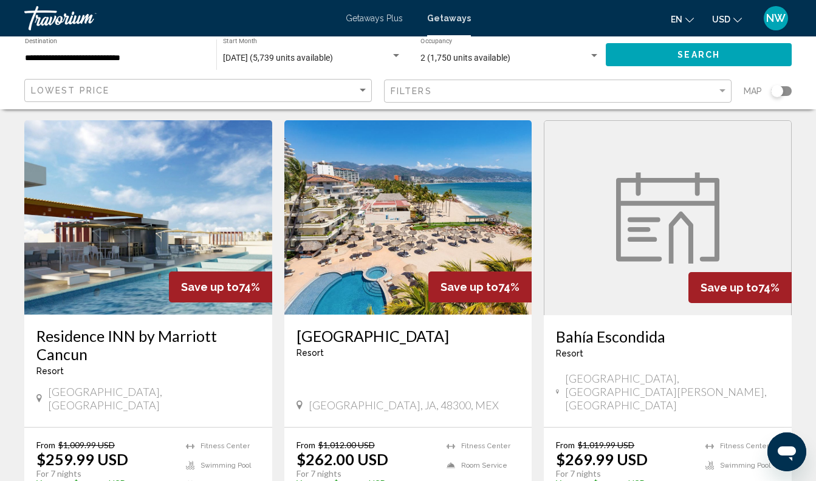
scroll to position [61, 0]
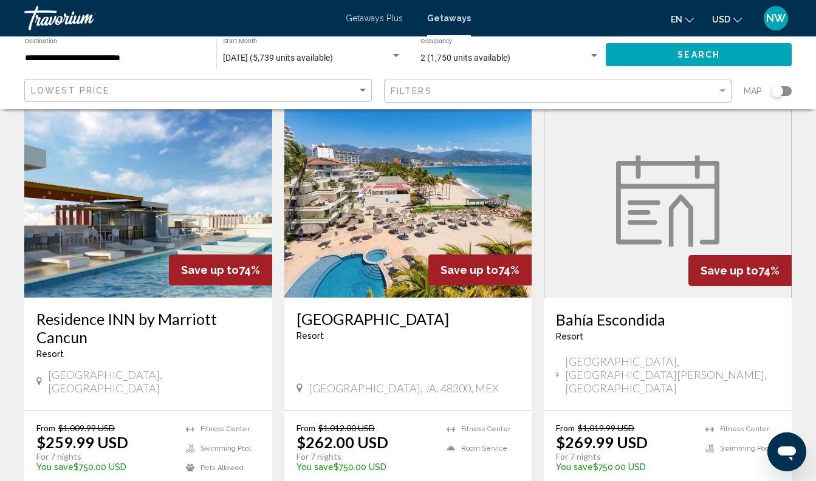
click at [151, 310] on h3 "Residence INN by Marriott Cancun" at bounding box center [148, 328] width 224 height 36
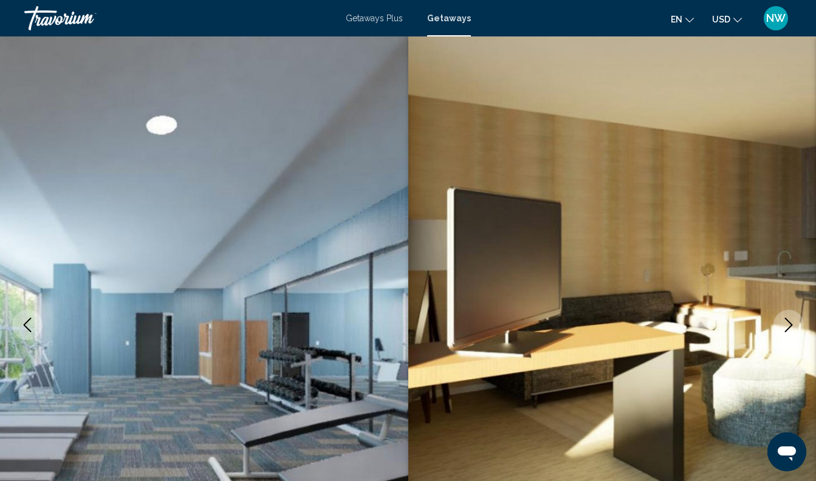
click at [787, 323] on icon "Next image" at bounding box center [789, 325] width 15 height 15
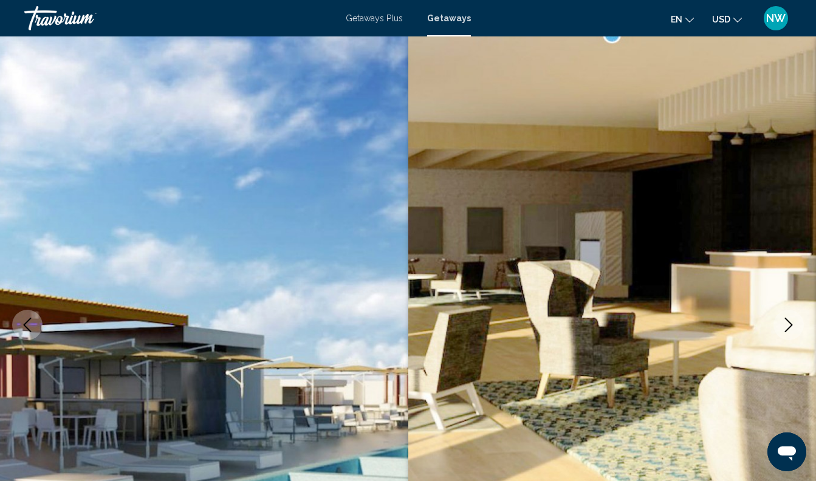
click at [787, 323] on icon "Next image" at bounding box center [789, 325] width 15 height 15
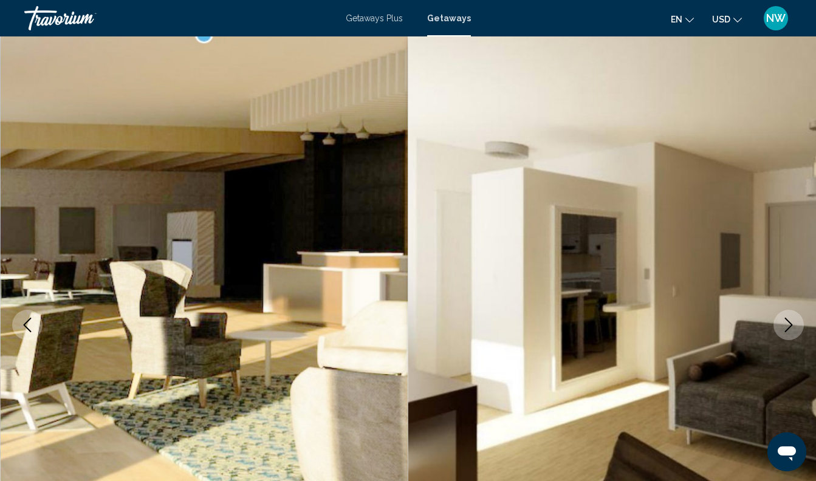
click at [787, 323] on icon "Next image" at bounding box center [789, 325] width 15 height 15
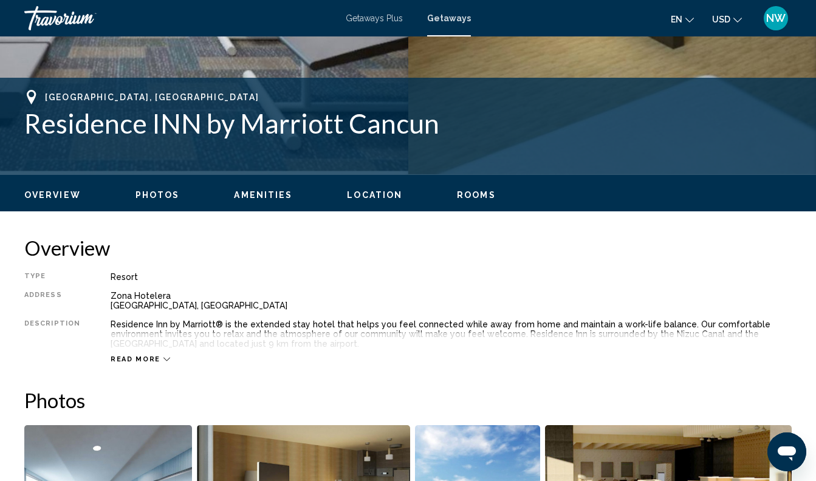
scroll to position [449, 0]
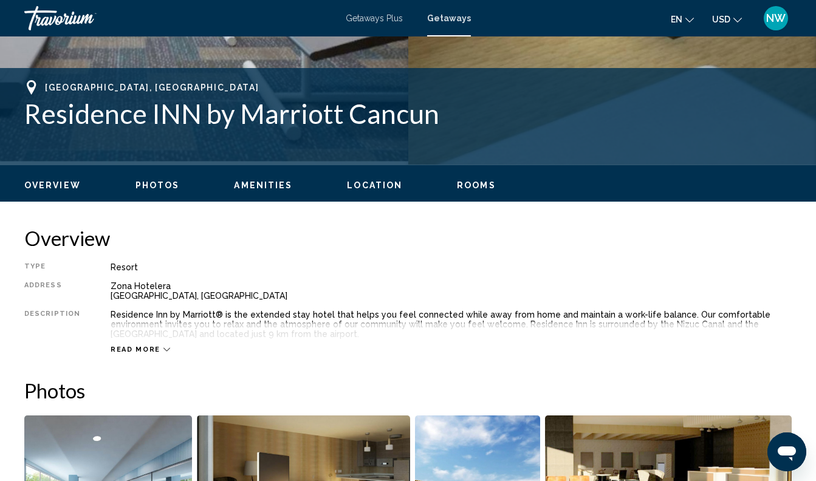
click at [164, 346] on icon "Main content" at bounding box center [167, 349] width 7 height 7
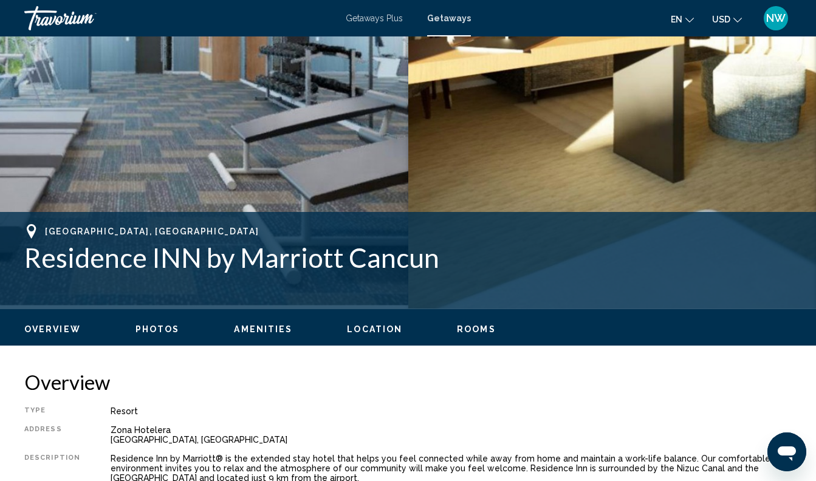
scroll to position [201, 0]
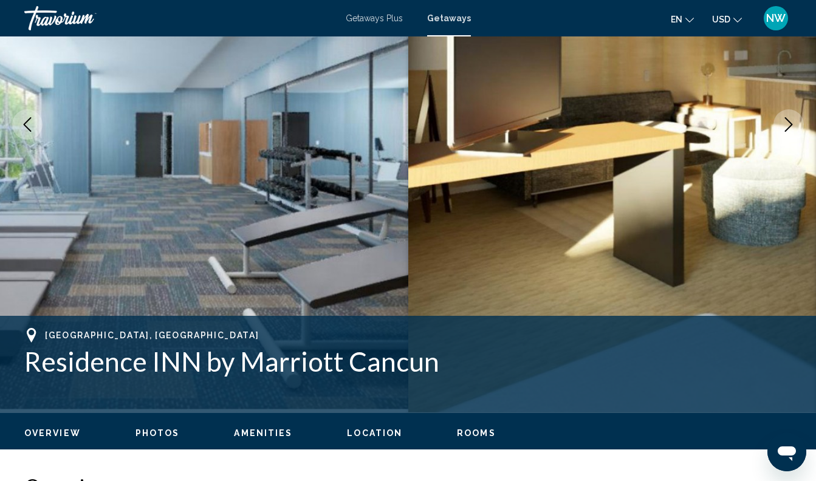
click at [66, 438] on button "Overview" at bounding box center [52, 433] width 57 height 11
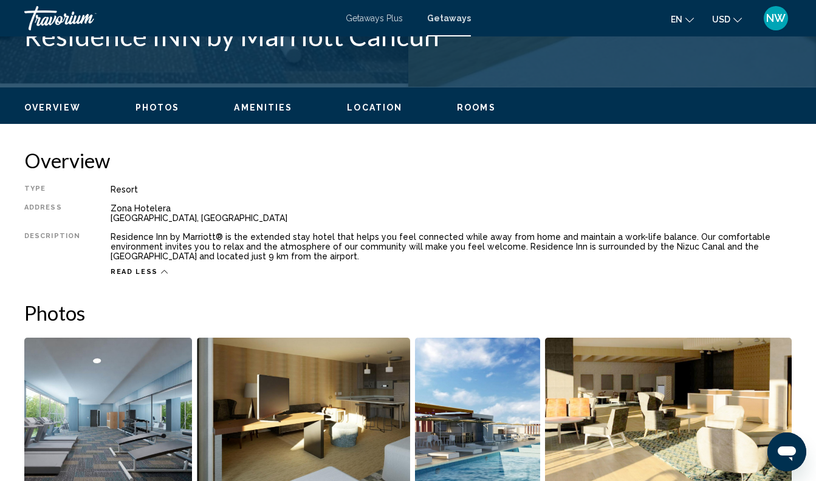
scroll to position [602, 0]
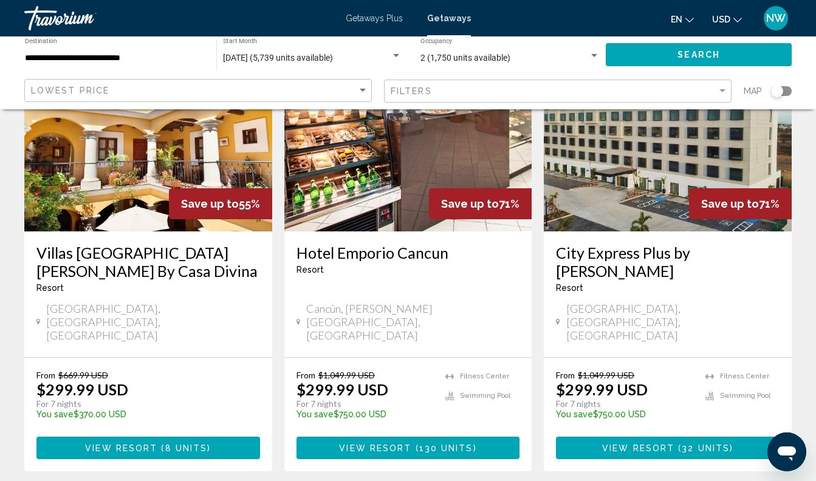
scroll to position [1467, 0]
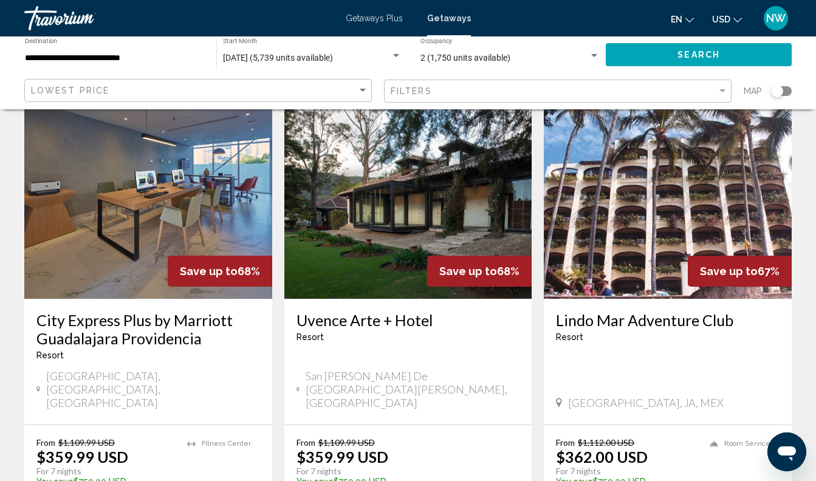
scroll to position [1444, 0]
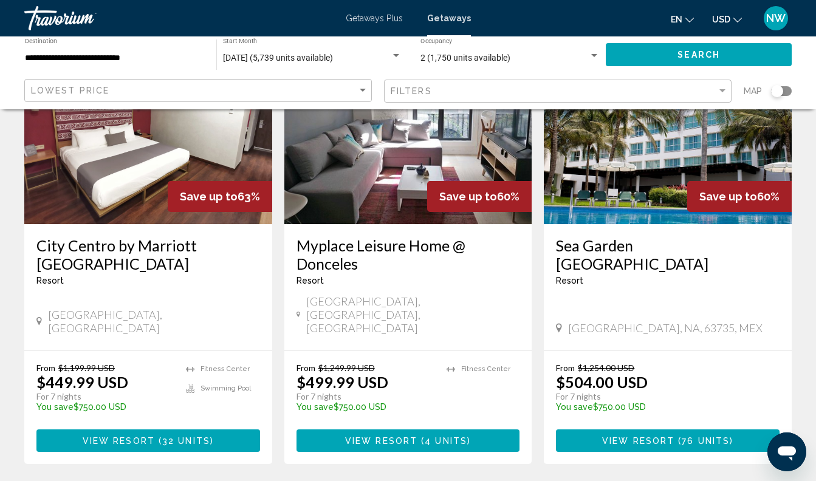
scroll to position [1552, 0]
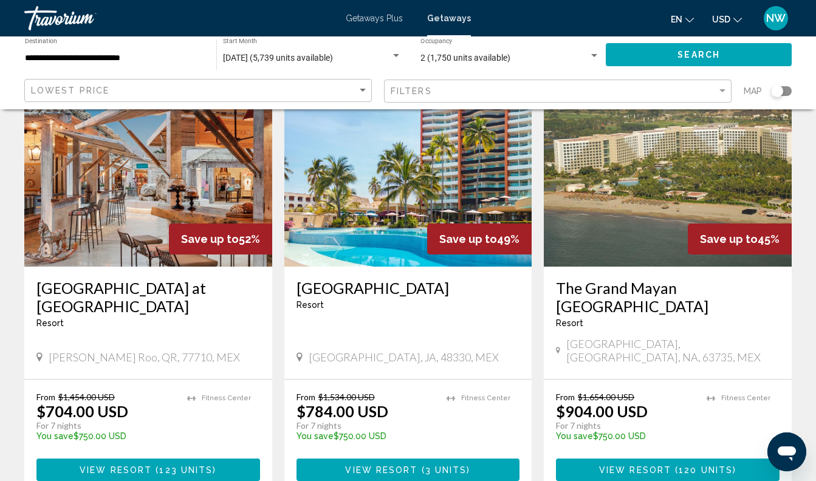
scroll to position [1461, 0]
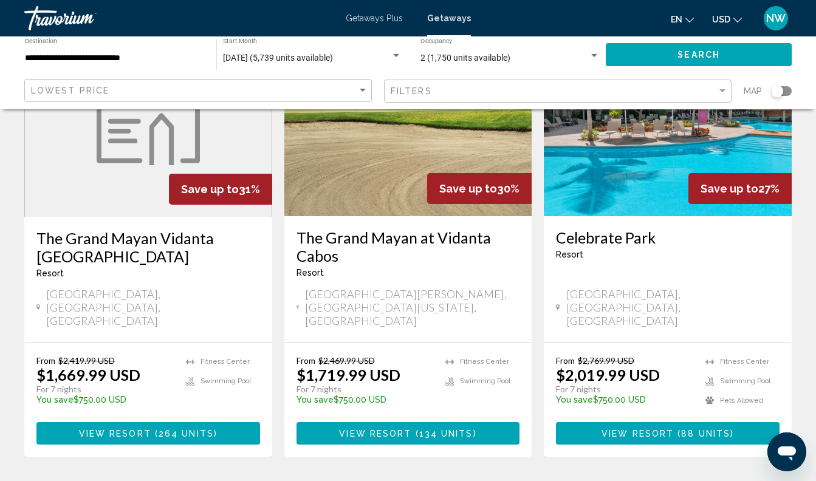
scroll to position [1508, 0]
